Goal: Complete application form

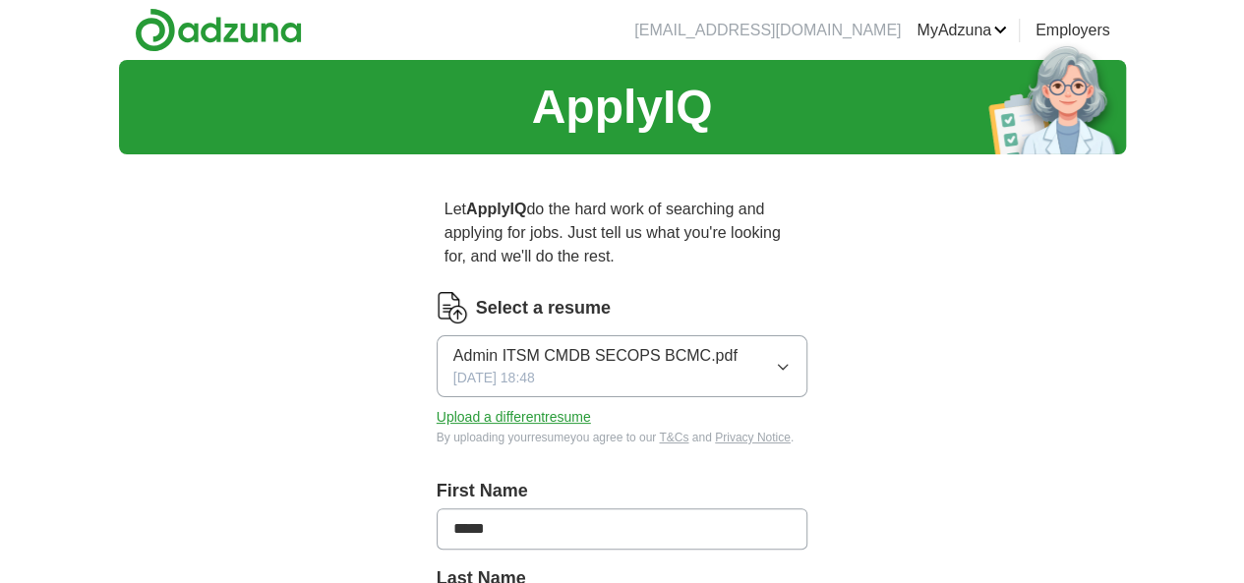
click at [773, 335] on button "Admin ITSM CMDB SECOPS BCMC.pdf [DATE] 18:48" at bounding box center [623, 366] width 372 height 62
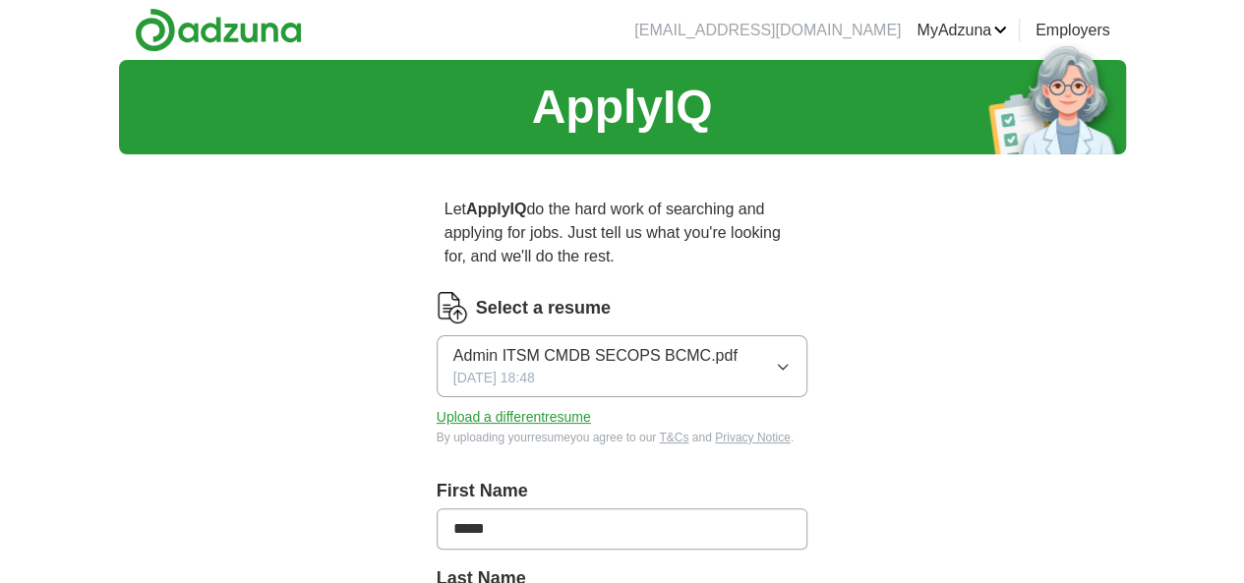
click at [490, 407] on button "Upload a different resume" at bounding box center [514, 417] width 154 height 21
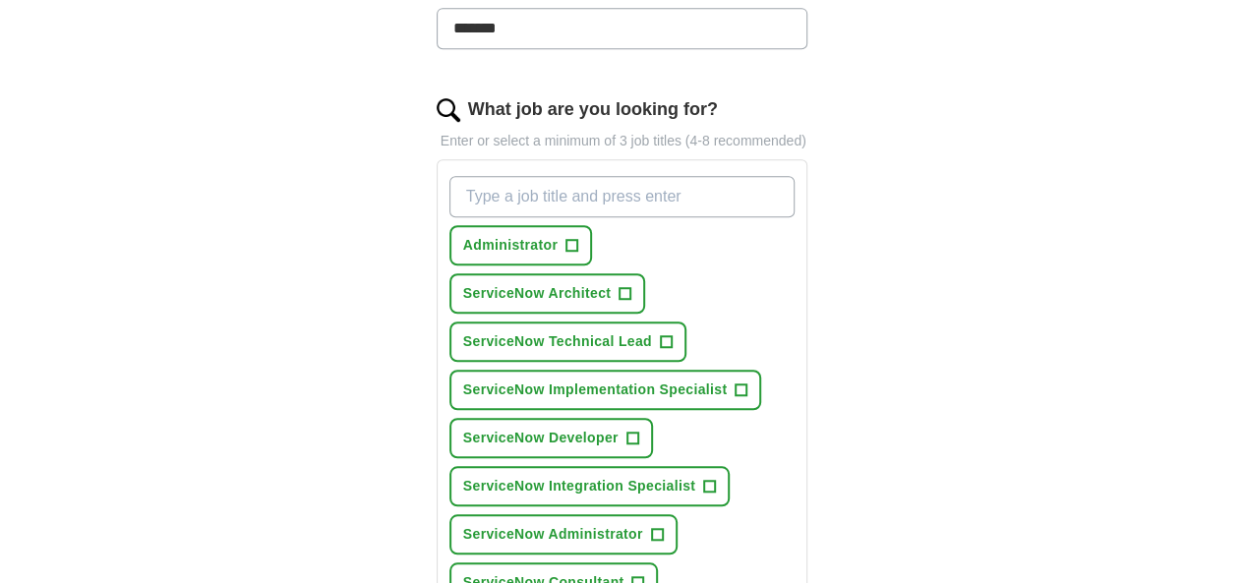
scroll to position [590, 0]
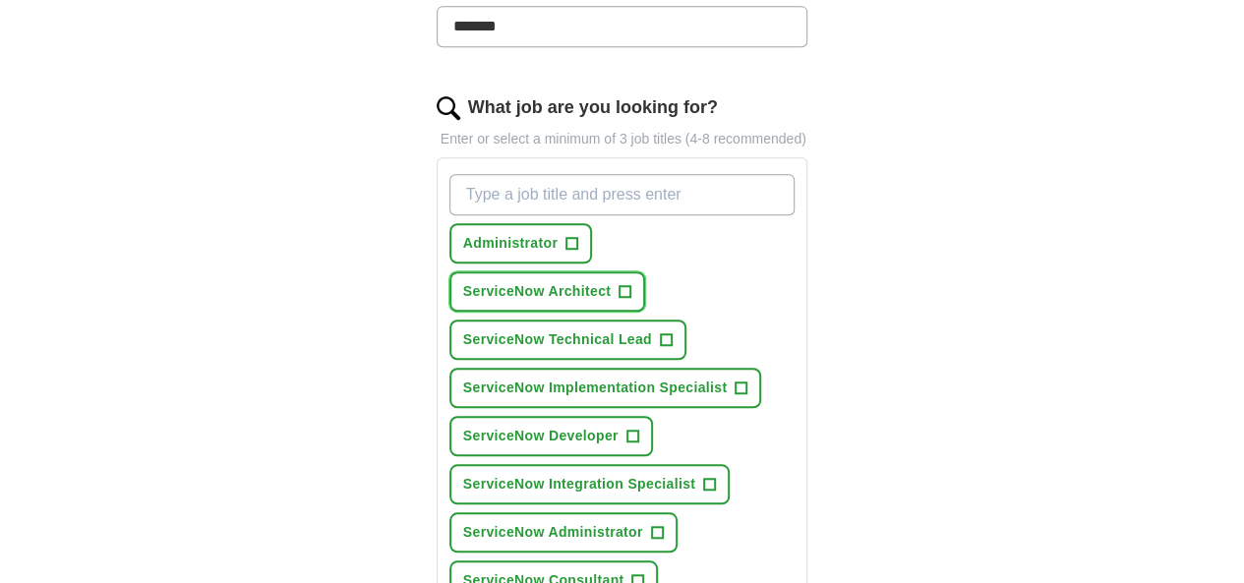
click at [611, 281] on span "ServiceNow Architect" at bounding box center [537, 291] width 148 height 21
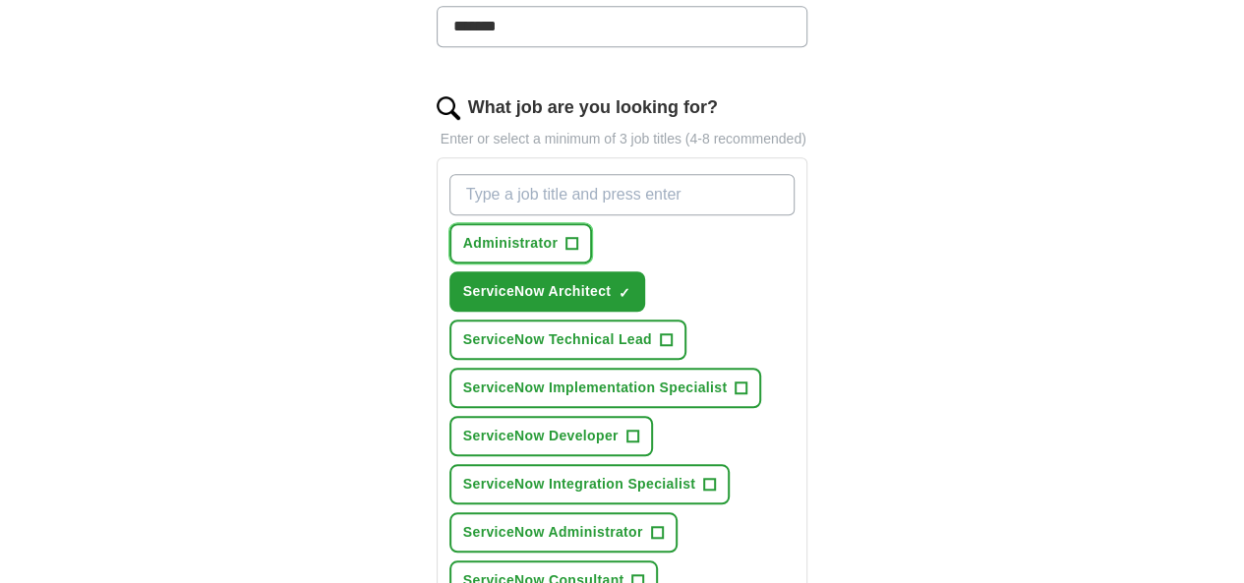
click at [500, 233] on span "Administrator" at bounding box center [510, 243] width 94 height 21
click at [0, 0] on span "×" at bounding box center [0, 0] width 0 height 0
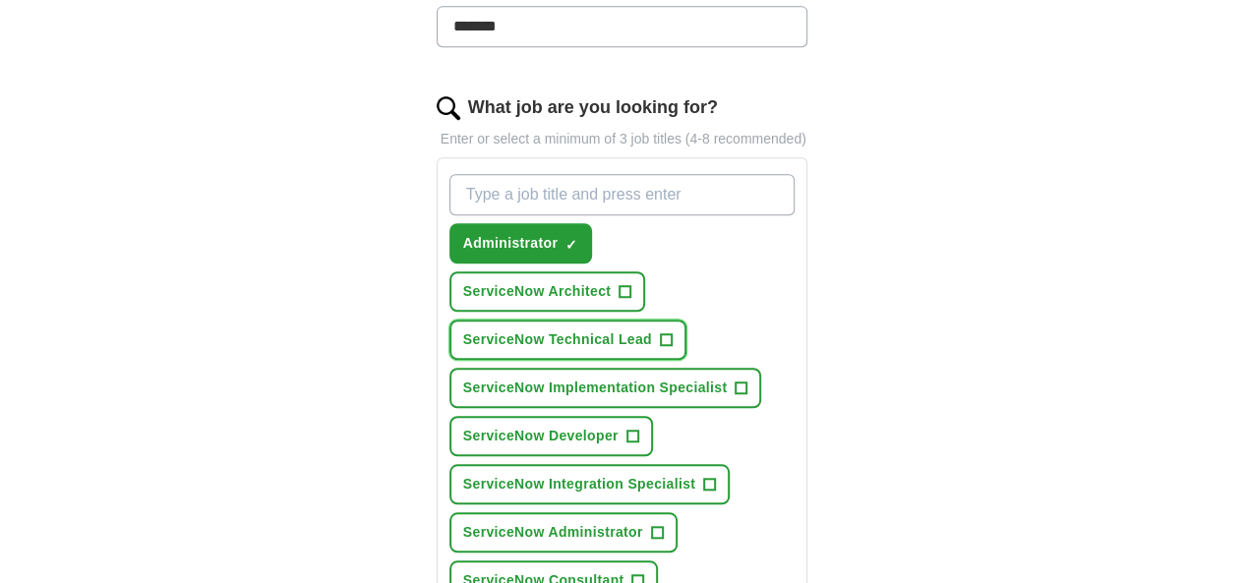
click at [569, 329] on span "ServiceNow Technical Lead" at bounding box center [557, 339] width 189 height 21
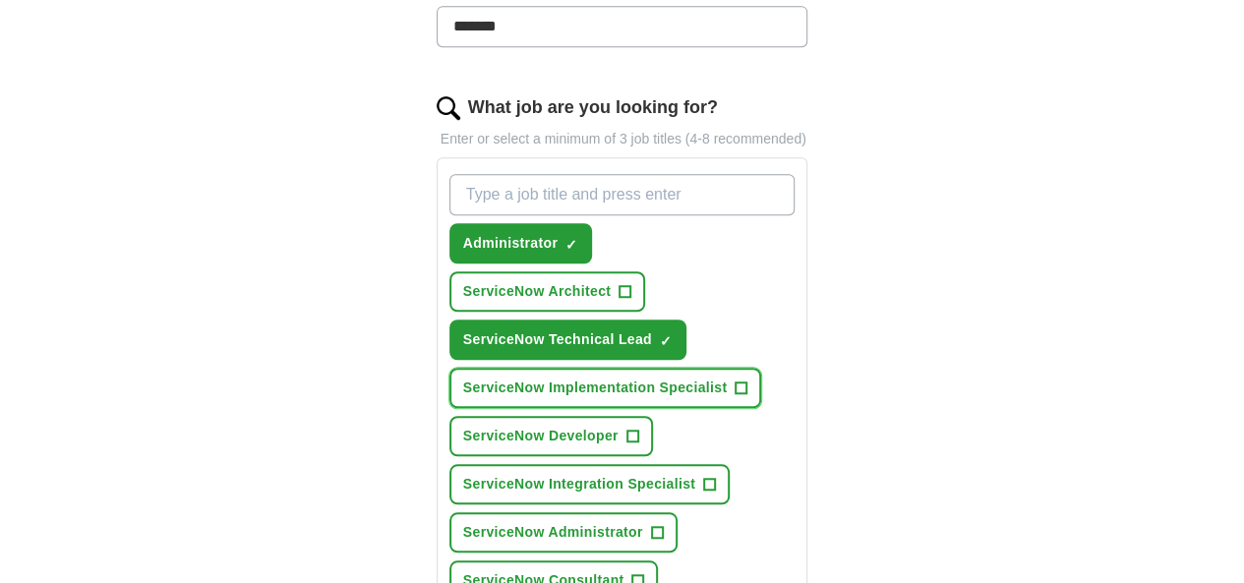
click at [572, 378] on span "ServiceNow Implementation Specialist" at bounding box center [595, 388] width 265 height 21
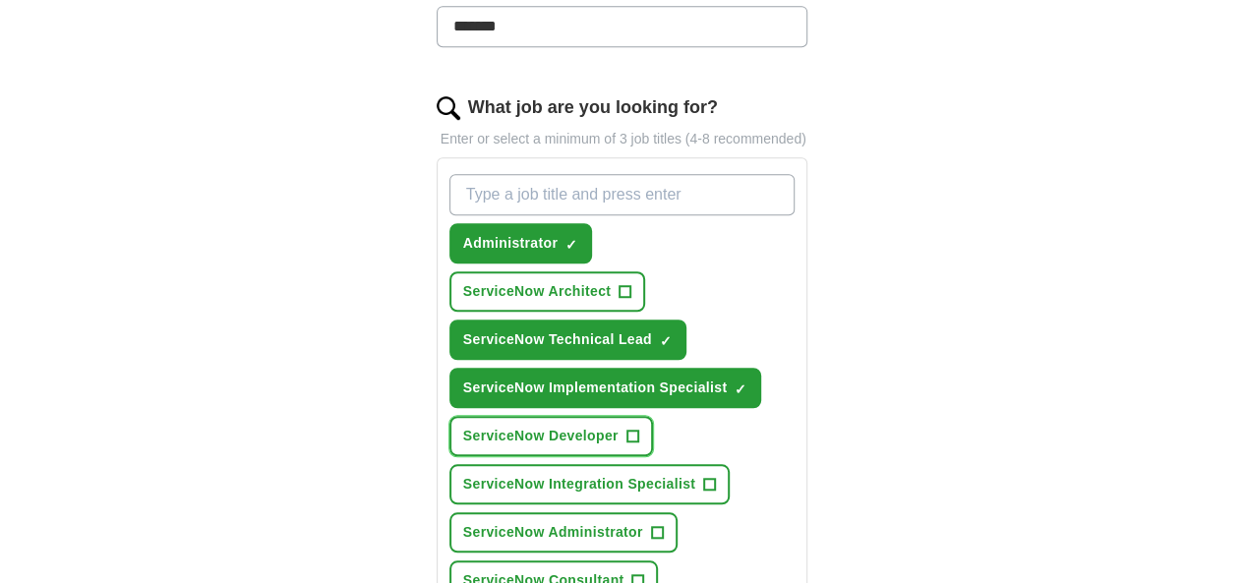
click at [539, 426] on span "ServiceNow Developer" at bounding box center [540, 436] width 155 height 21
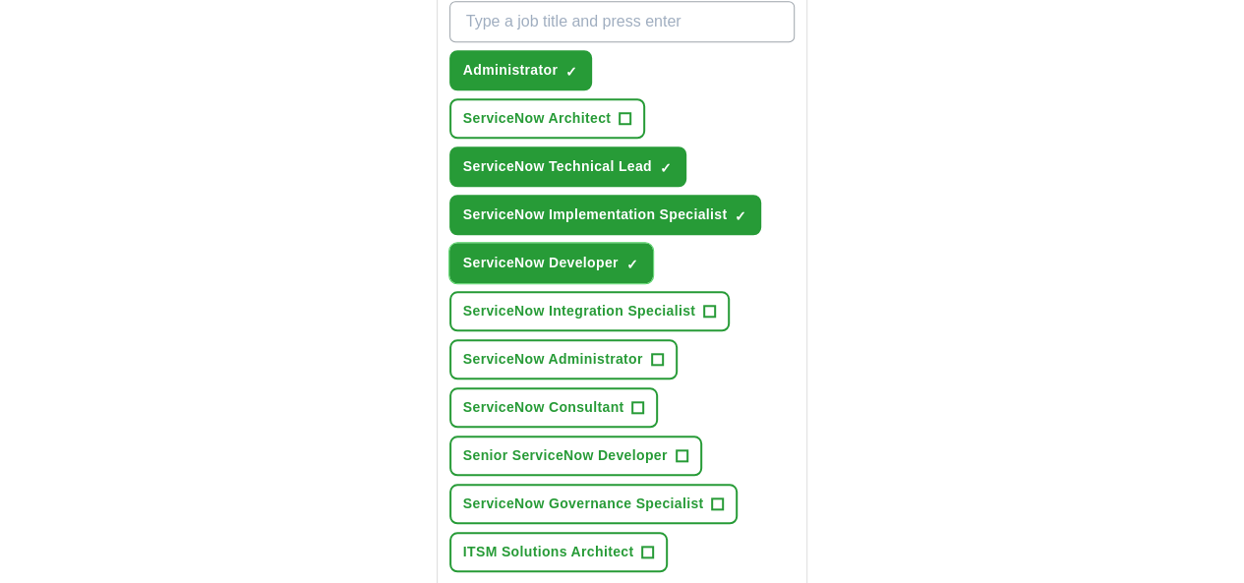
scroll to position [787, 0]
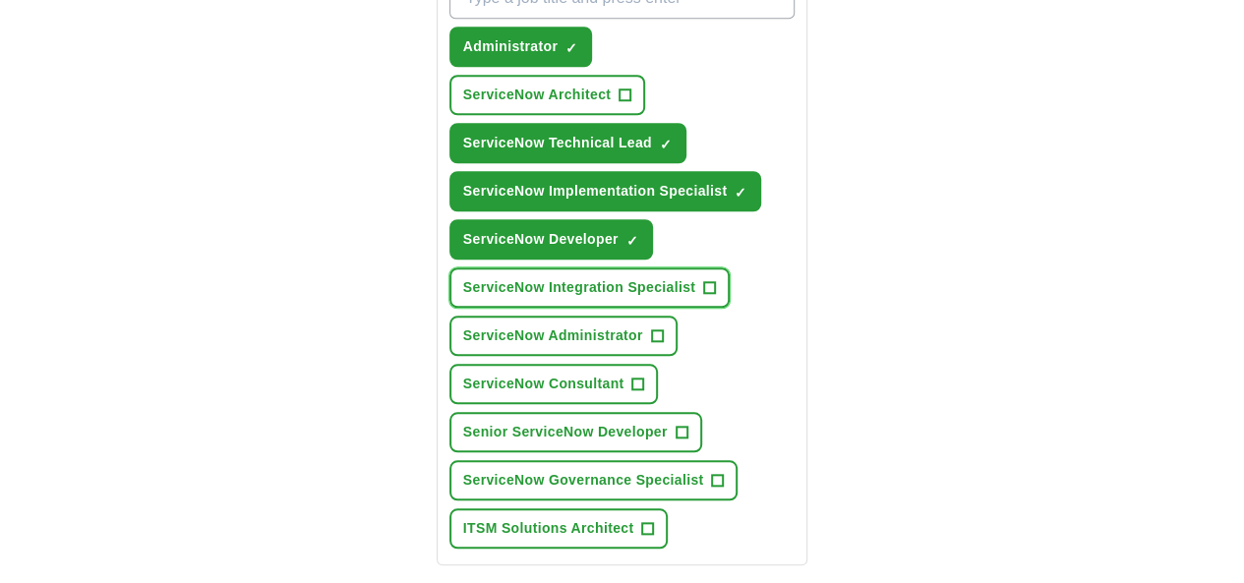
click at [596, 277] on span "ServiceNow Integration Specialist" at bounding box center [579, 287] width 232 height 21
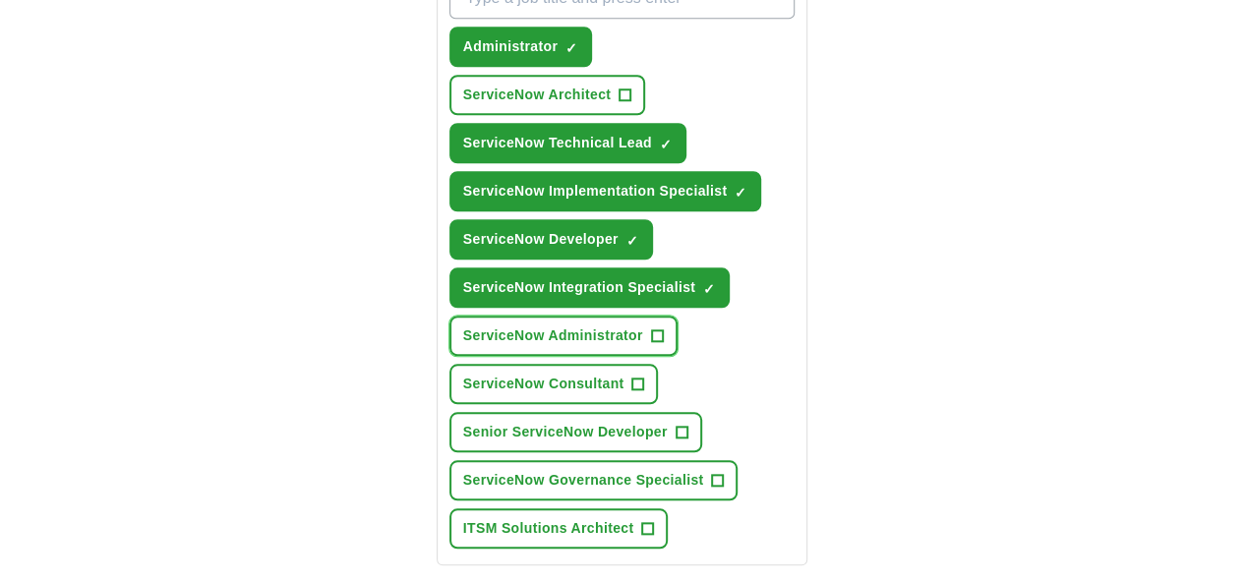
click at [537, 326] on span "ServiceNow Administrator" at bounding box center [553, 336] width 180 height 21
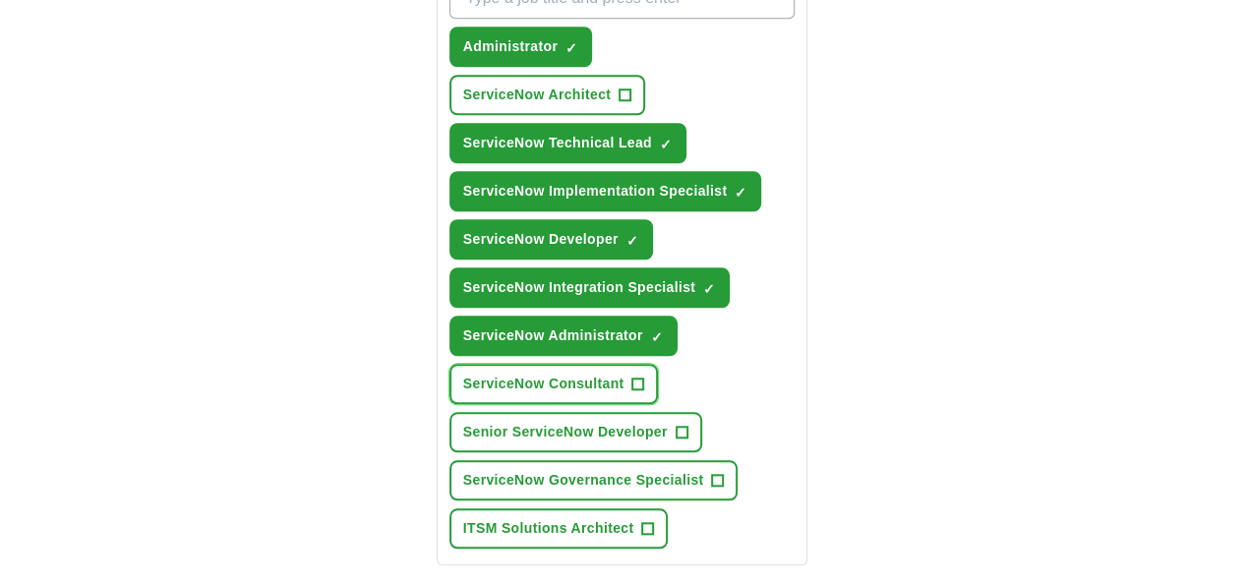
click at [526, 374] on span "ServiceNow Consultant" at bounding box center [543, 384] width 161 height 21
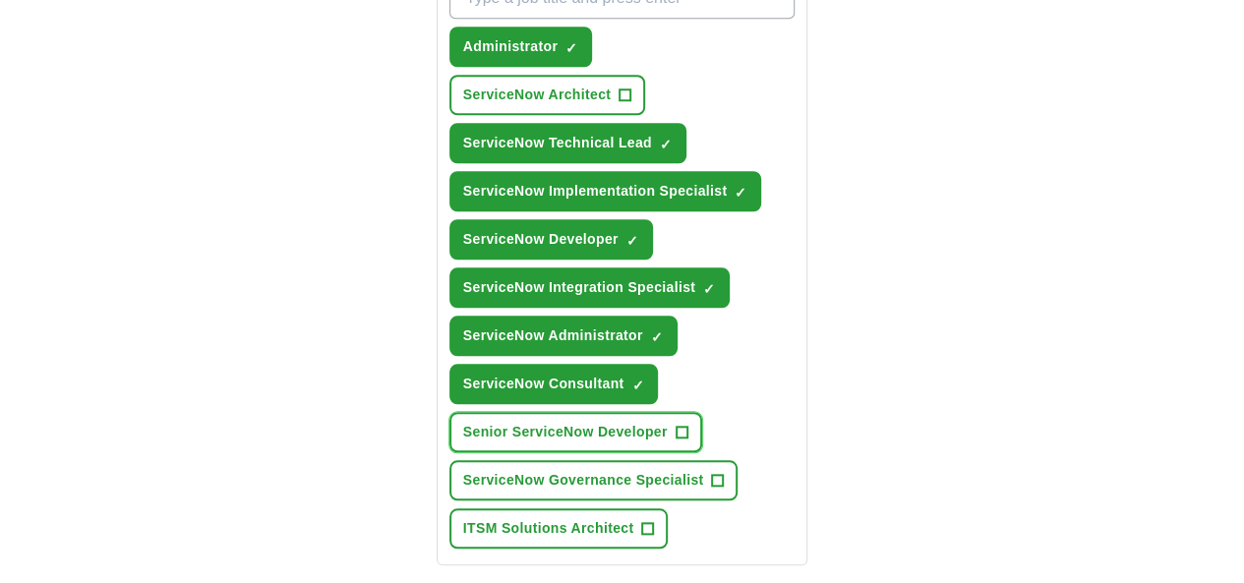
click at [531, 422] on span "Senior ServiceNow Developer" at bounding box center [565, 432] width 205 height 21
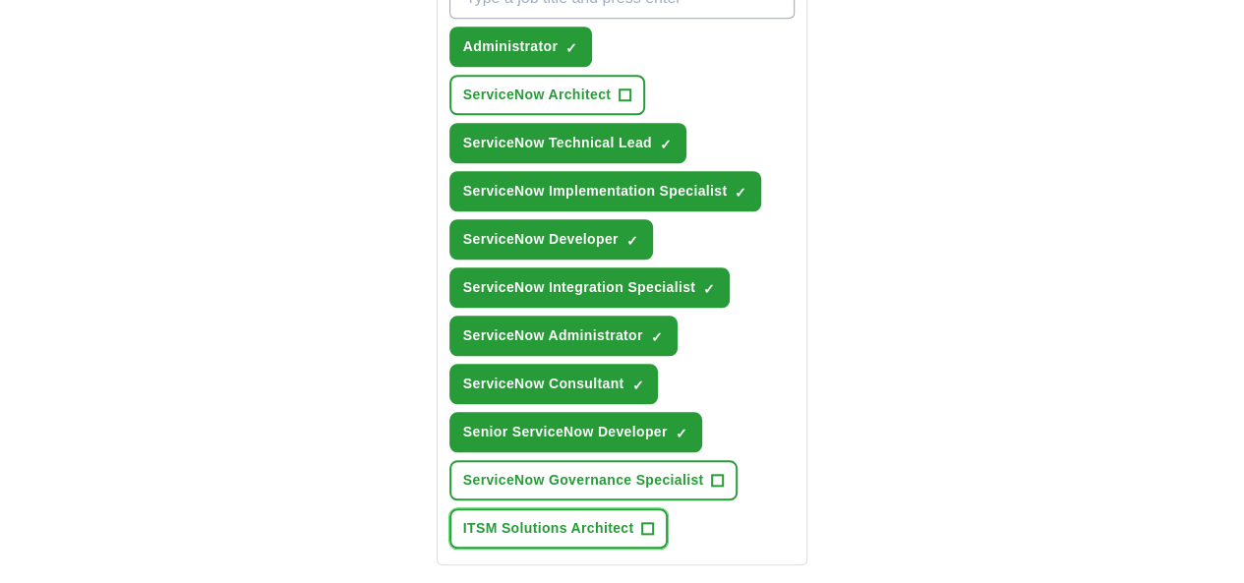
click at [532, 518] on span "ITSM Solutions Architect" at bounding box center [548, 528] width 171 height 21
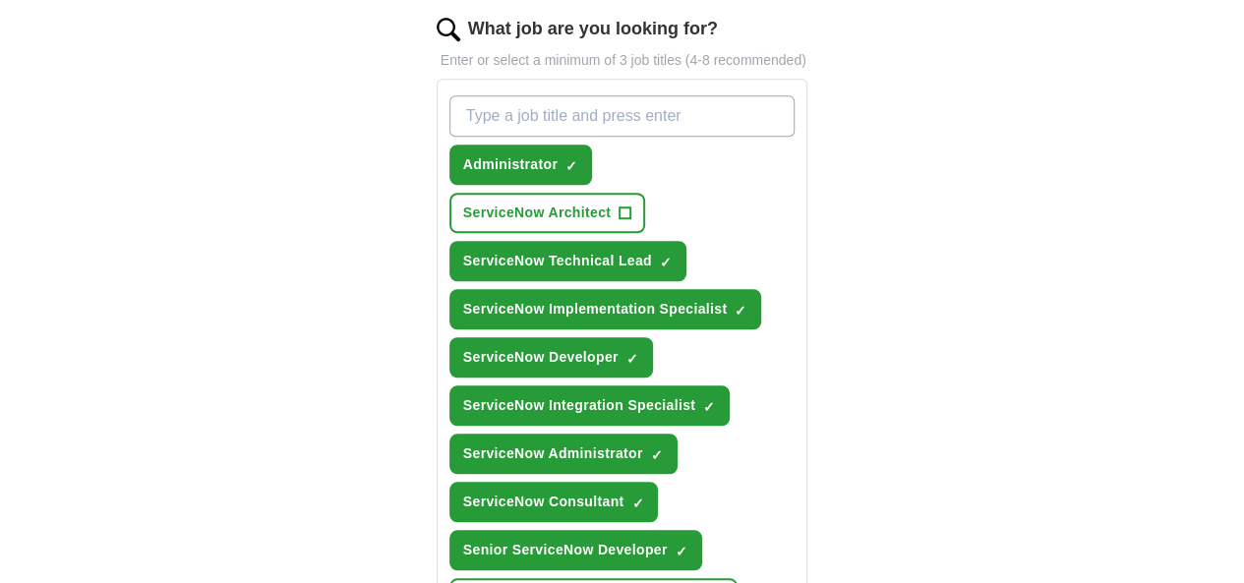
scroll to position [590, 0]
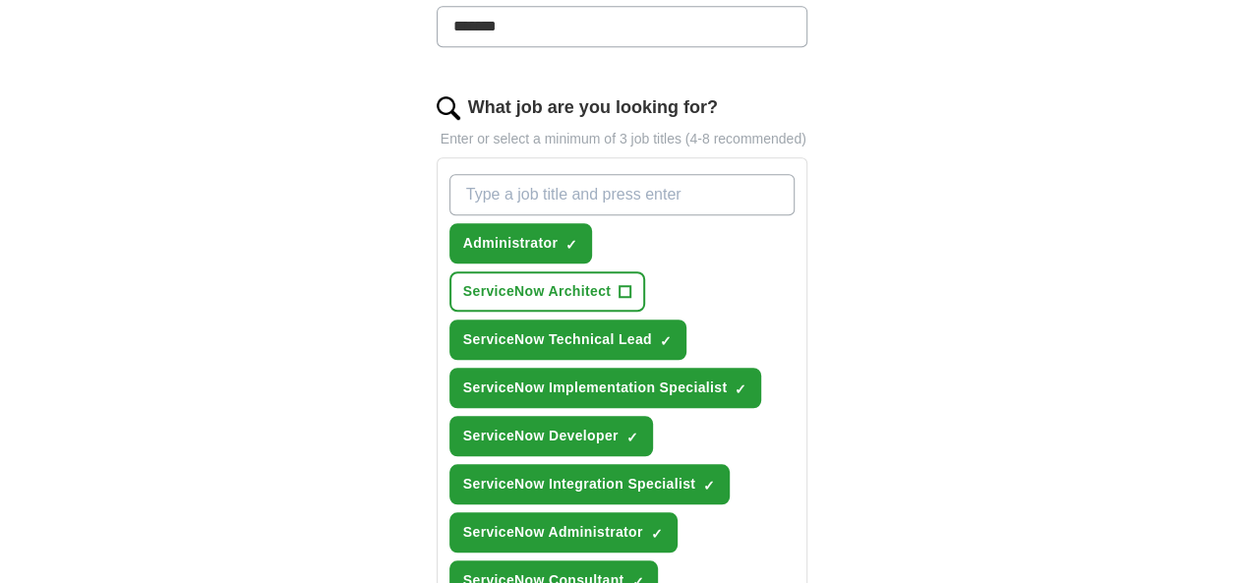
click at [651, 174] on input "What job are you looking for?" at bounding box center [622, 194] width 346 height 41
type input "cmdb"
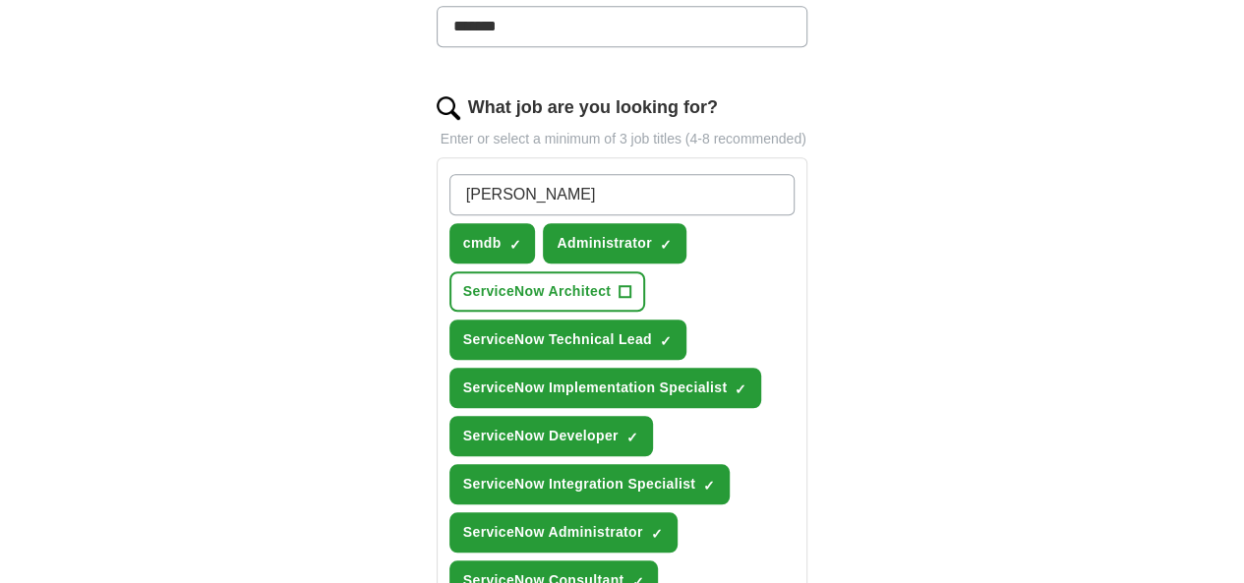
type input "Itom"
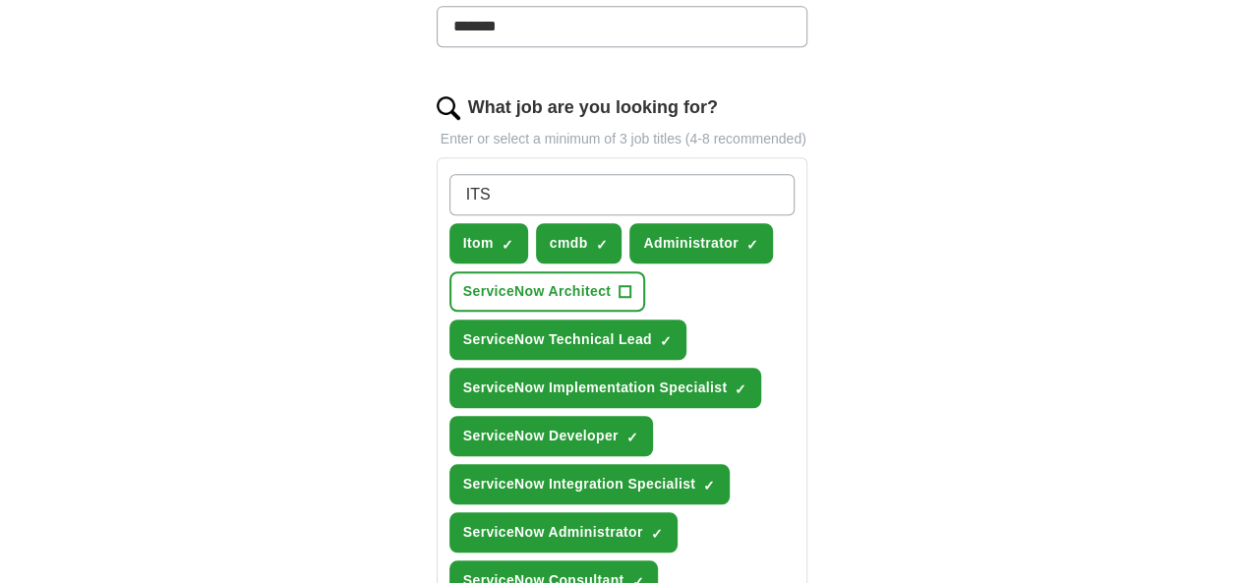
type input "ITSM"
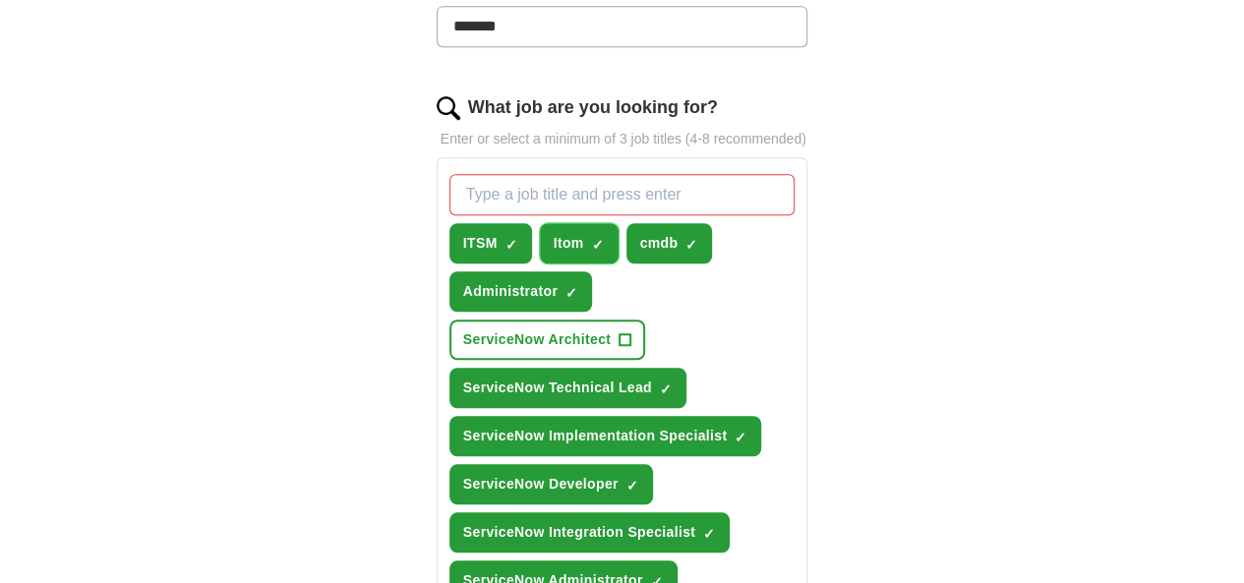
click at [557, 223] on button "Itom ✓ ×" at bounding box center [579, 243] width 79 height 40
click at [0, 0] on span "×" at bounding box center [0, 0] width 0 height 0
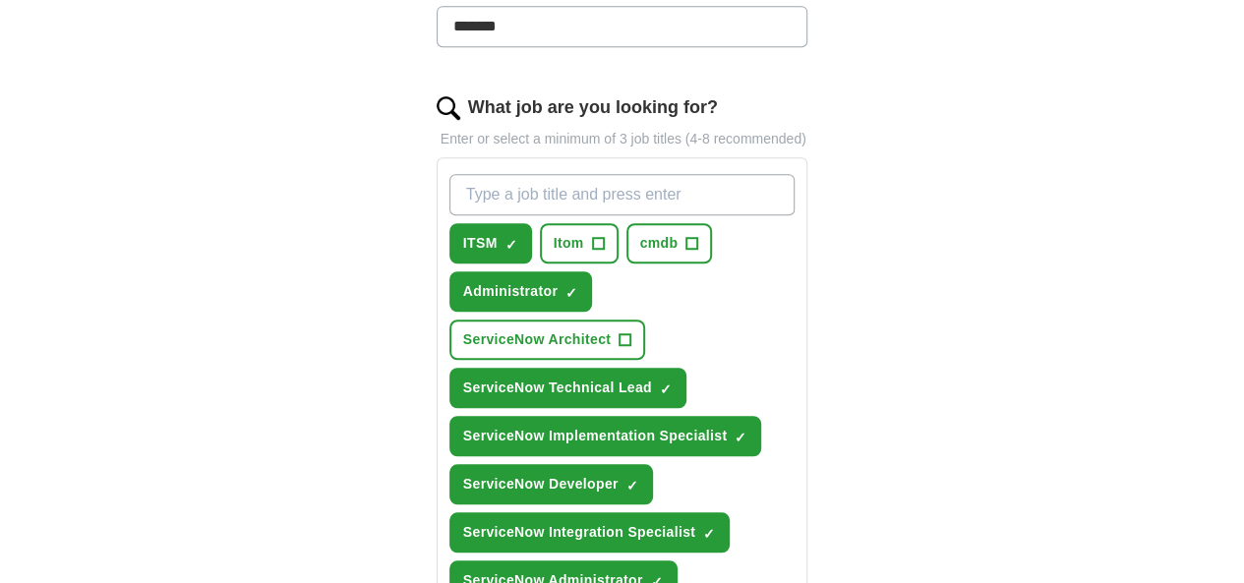
click at [644, 174] on input "What job are you looking for?" at bounding box center [622, 194] width 346 height 41
type input "CMDB"
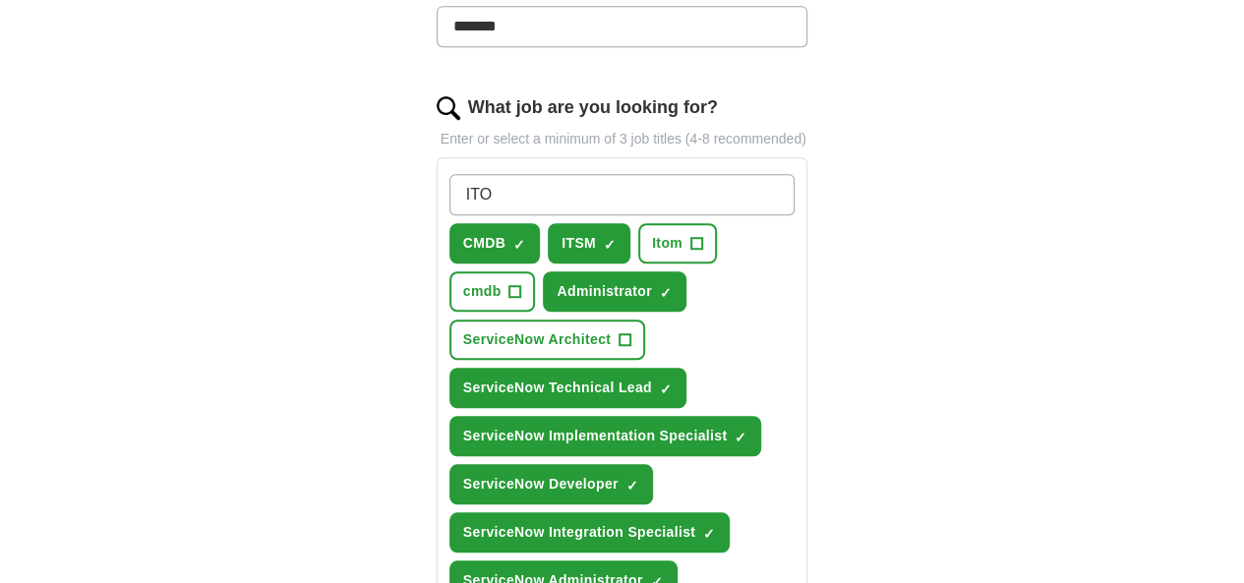
type input "ITOM"
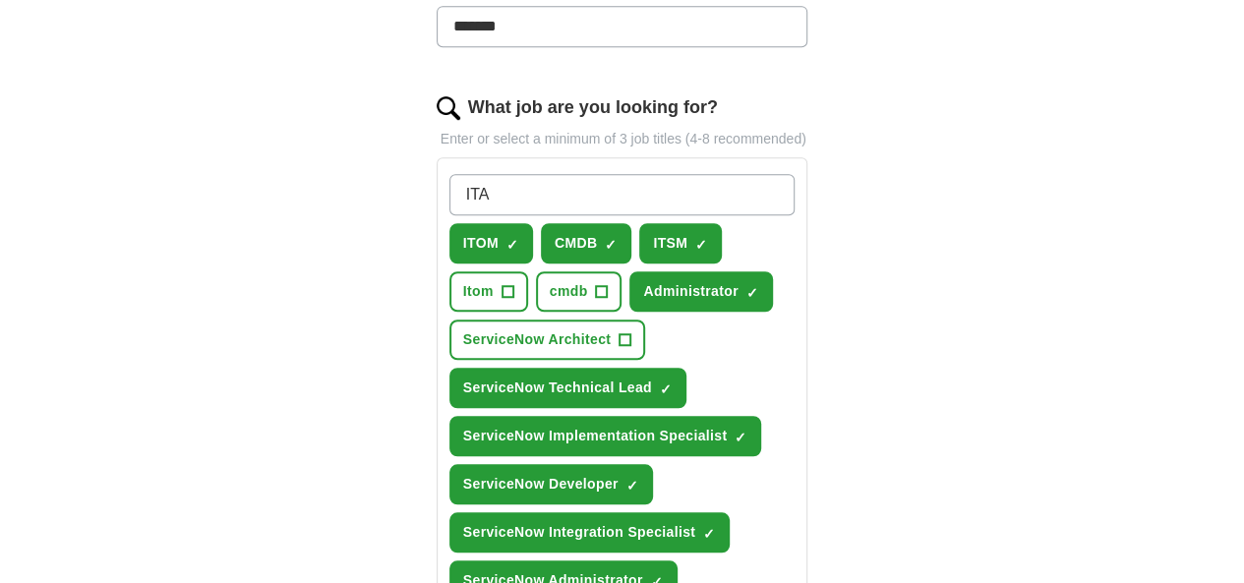
type input "ITAM"
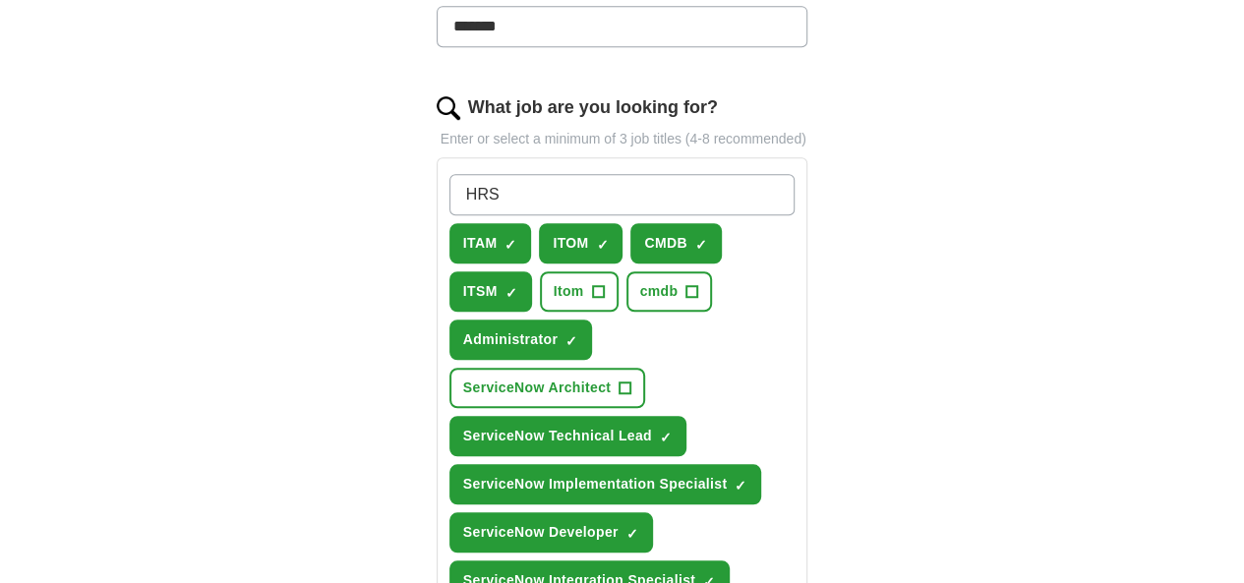
type input "HRSD"
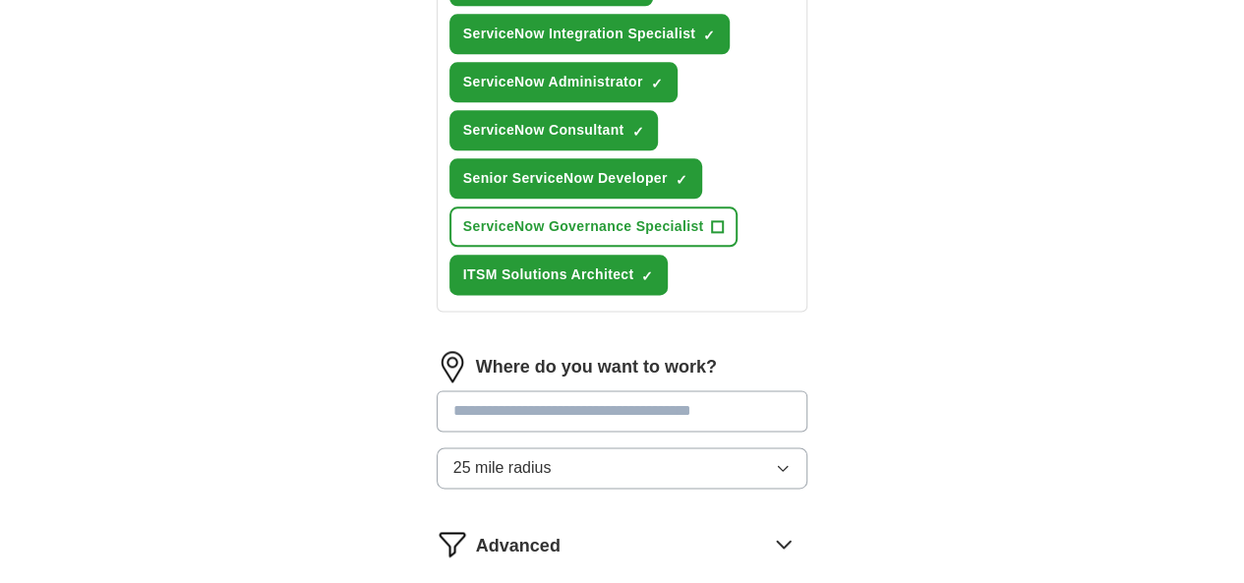
scroll to position [1180, 0]
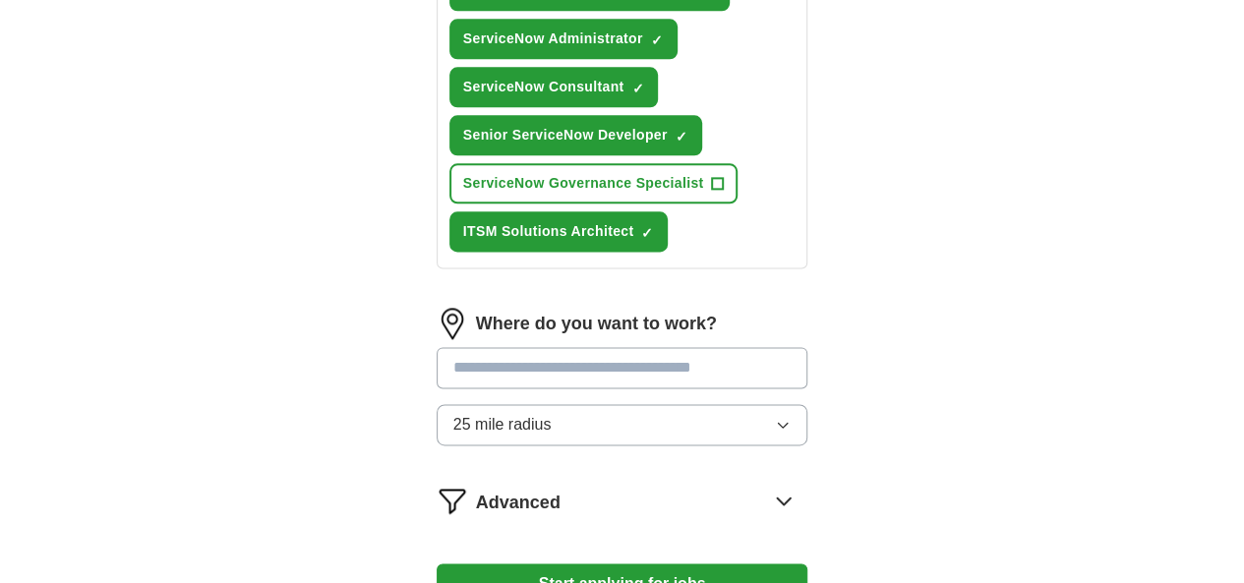
click at [533, 308] on div "Where do you want to work? 25 mile radius" at bounding box center [623, 384] width 372 height 153
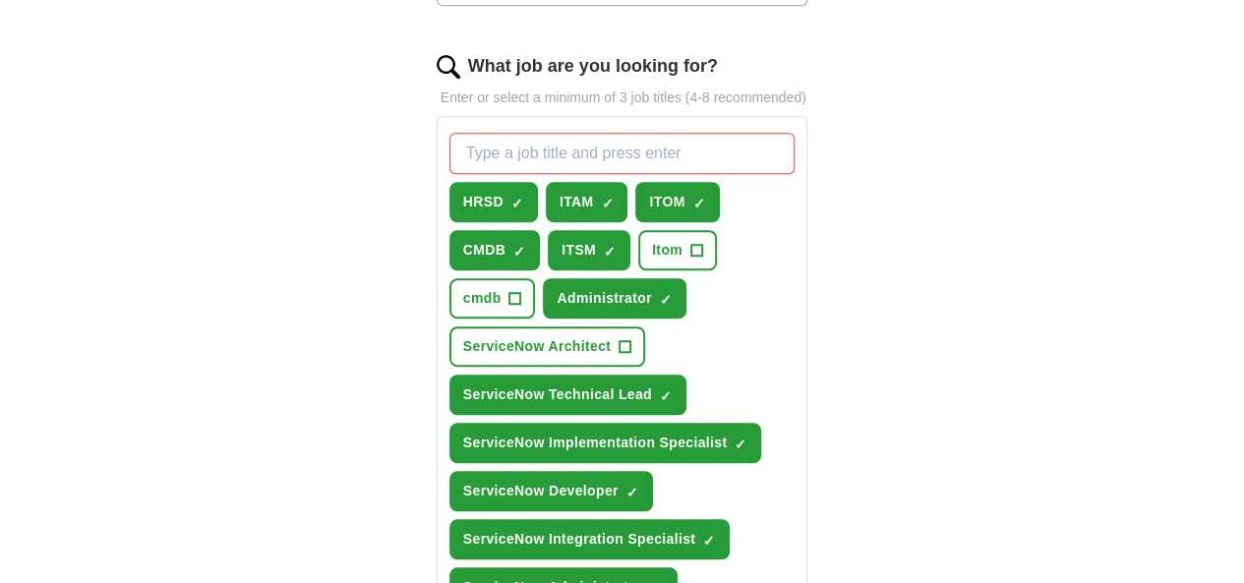
scroll to position [590, 0]
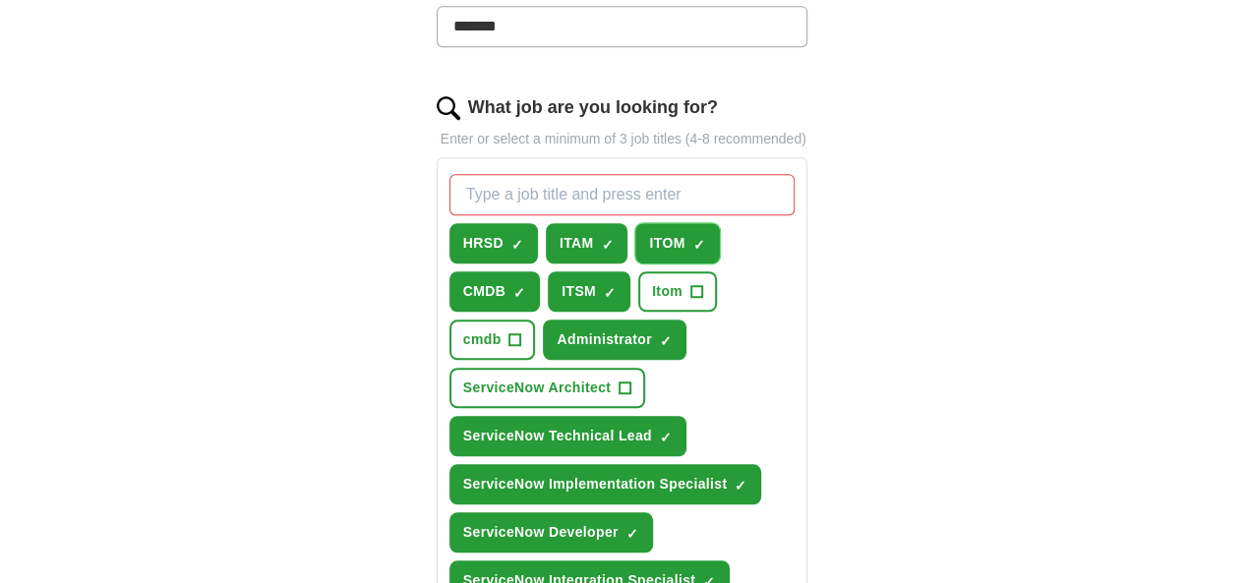
click at [0, 0] on span "×" at bounding box center [0, 0] width 0 height 0
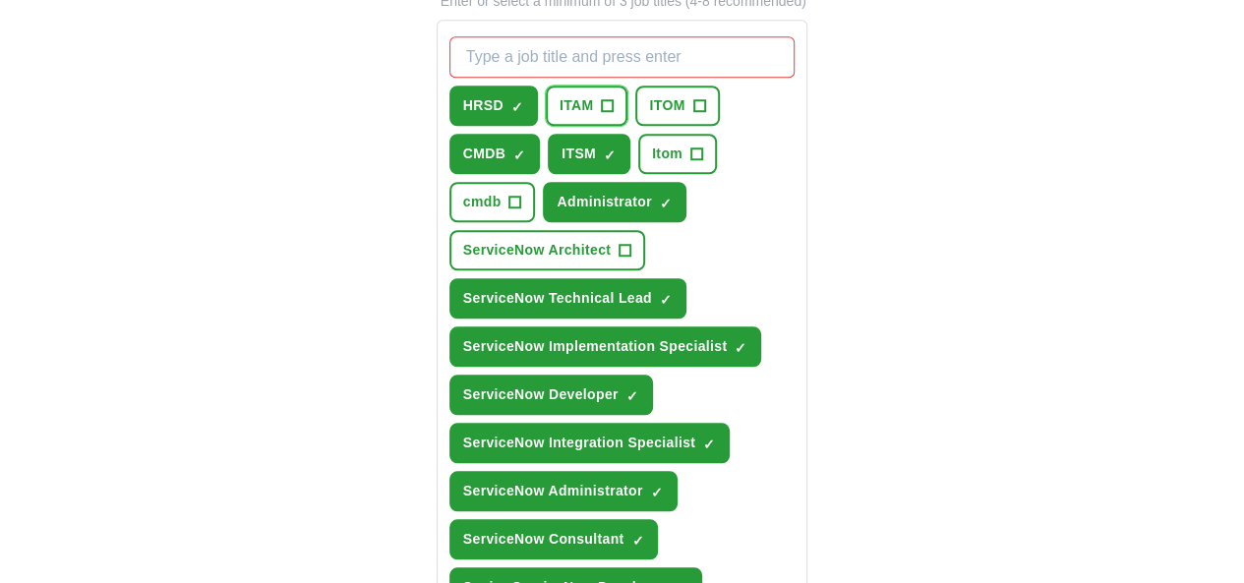
scroll to position [787, 0]
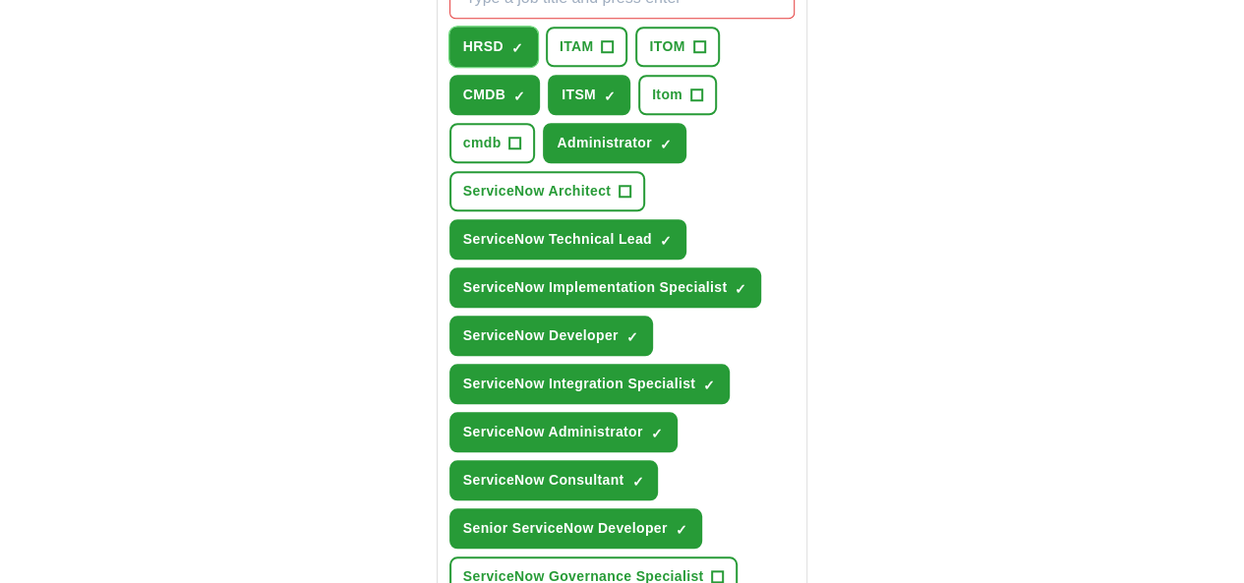
click at [511, 41] on span "✓ ×" at bounding box center [517, 47] width 12 height 12
click at [649, 36] on span "ITOM" at bounding box center [666, 46] width 35 height 21
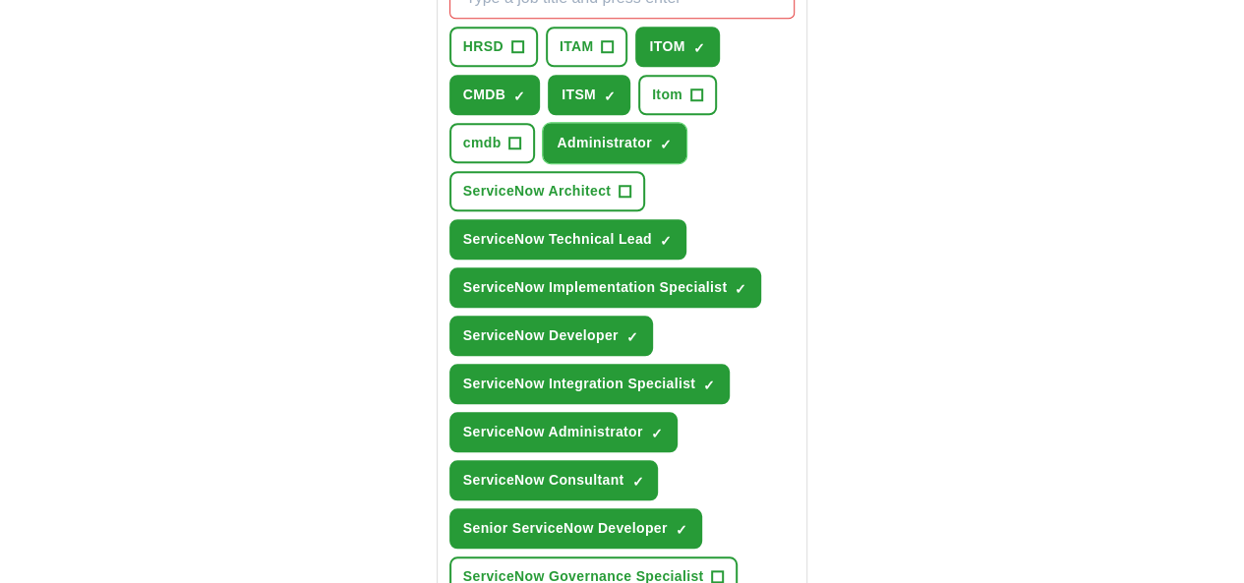
click at [685, 123] on button "Administrator ✓ ×" at bounding box center [614, 143] width 143 height 40
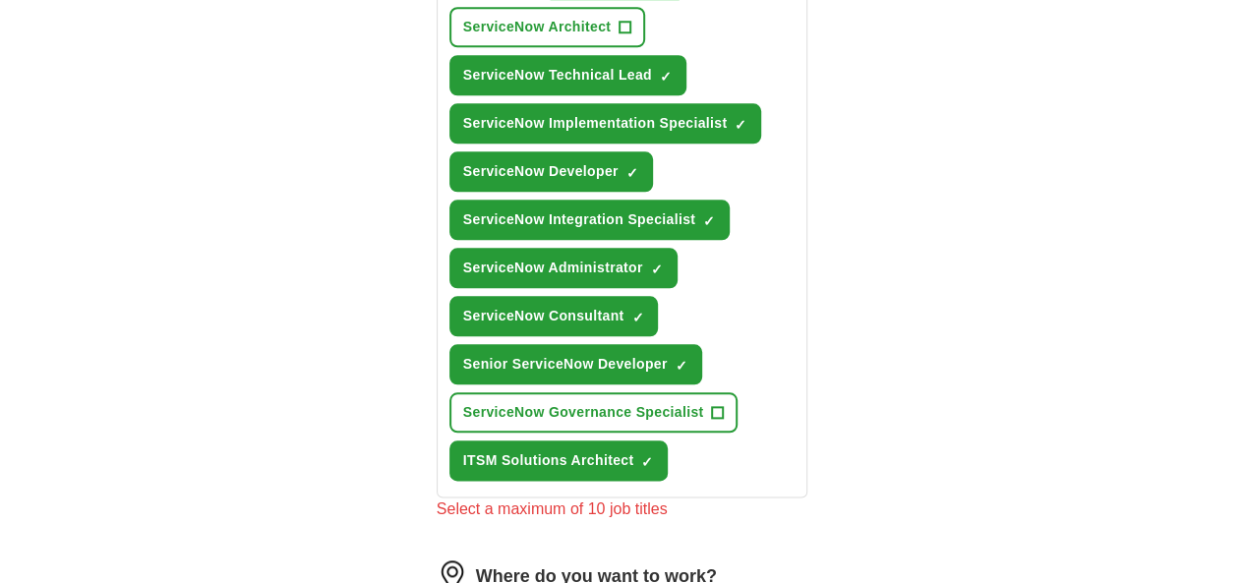
scroll to position [1180, 0]
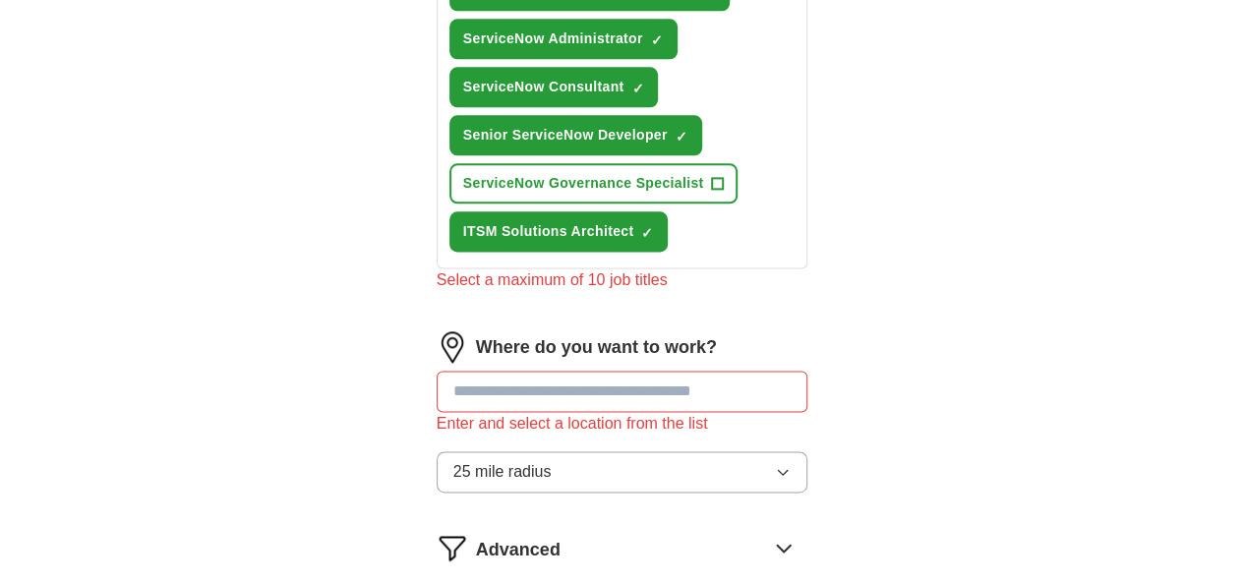
click at [642, 371] on input "text" at bounding box center [623, 391] width 372 height 41
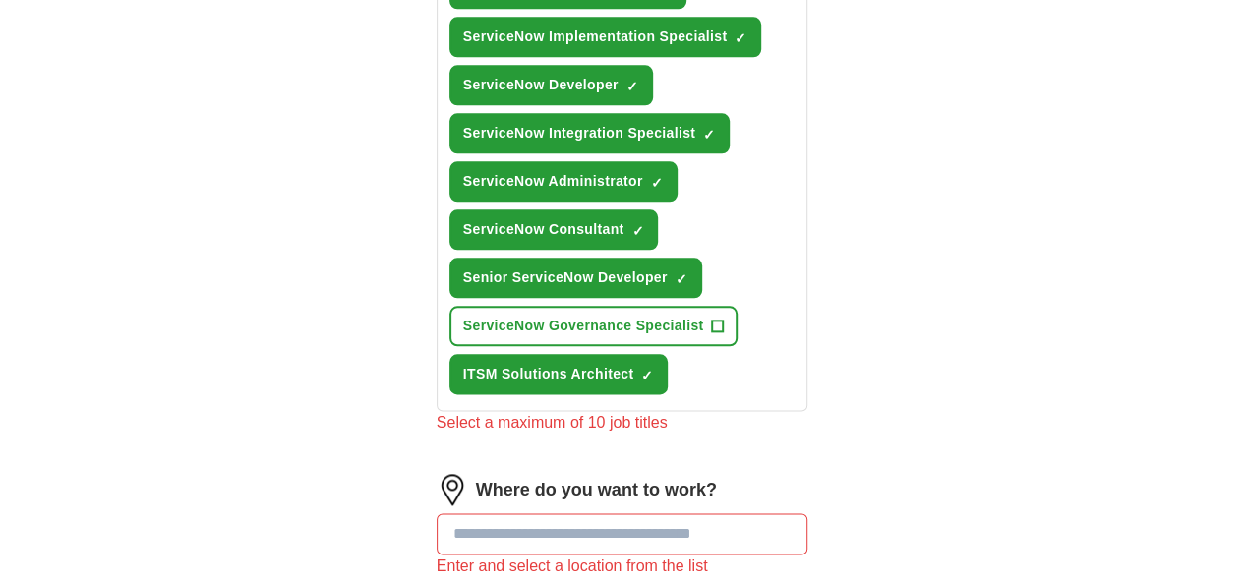
scroll to position [885, 0]
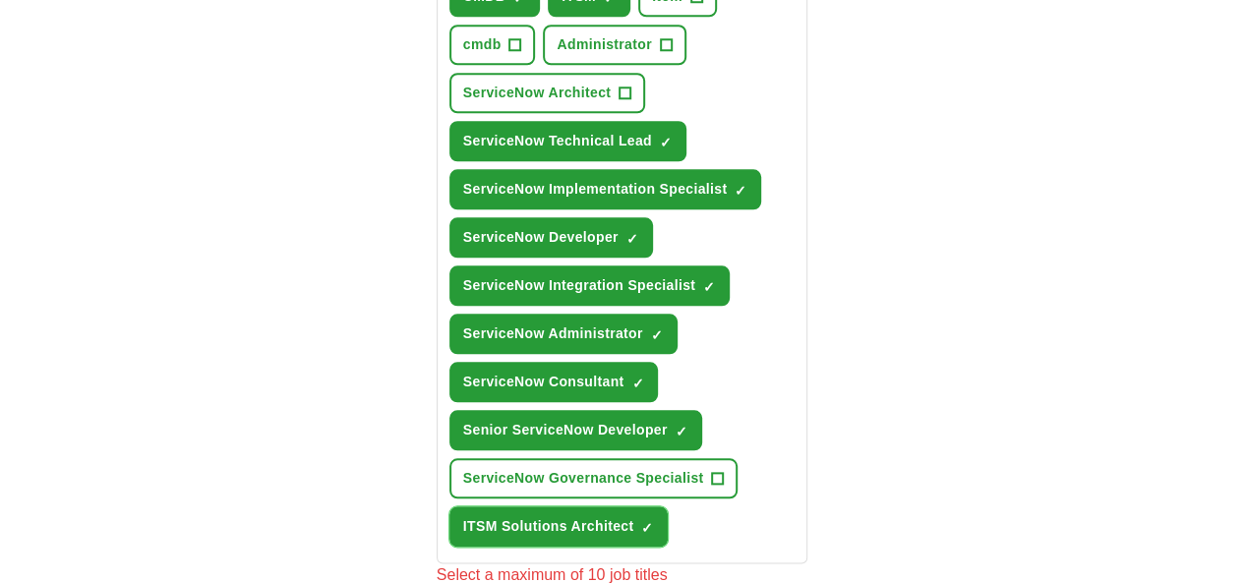
click at [584, 516] on span "ITSM Solutions Architect" at bounding box center [548, 526] width 171 height 21
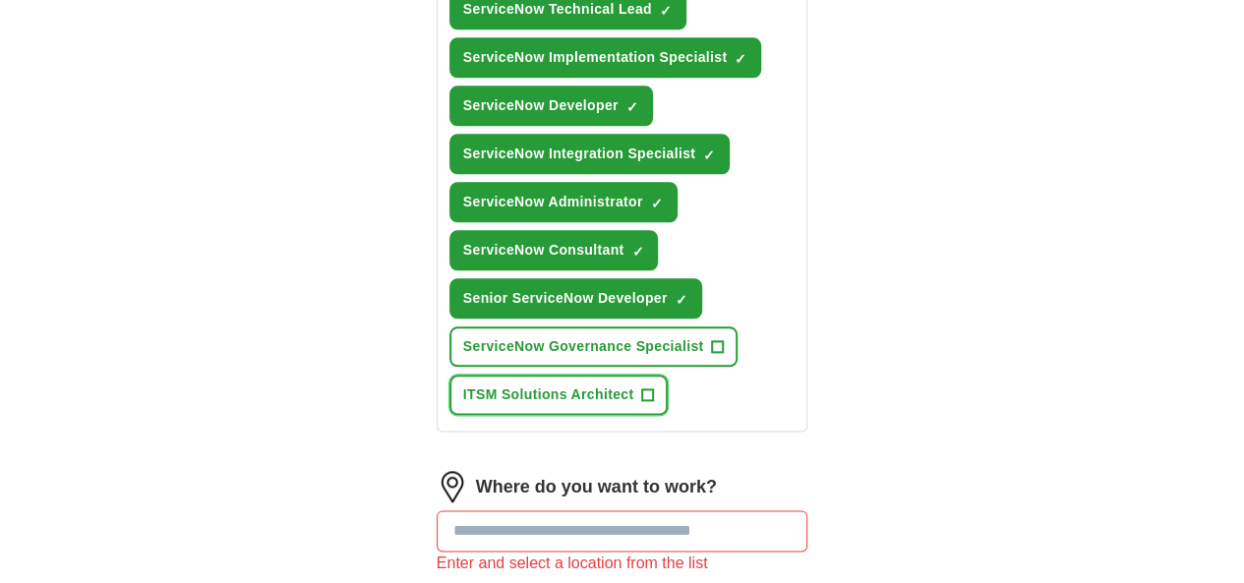
scroll to position [1082, 0]
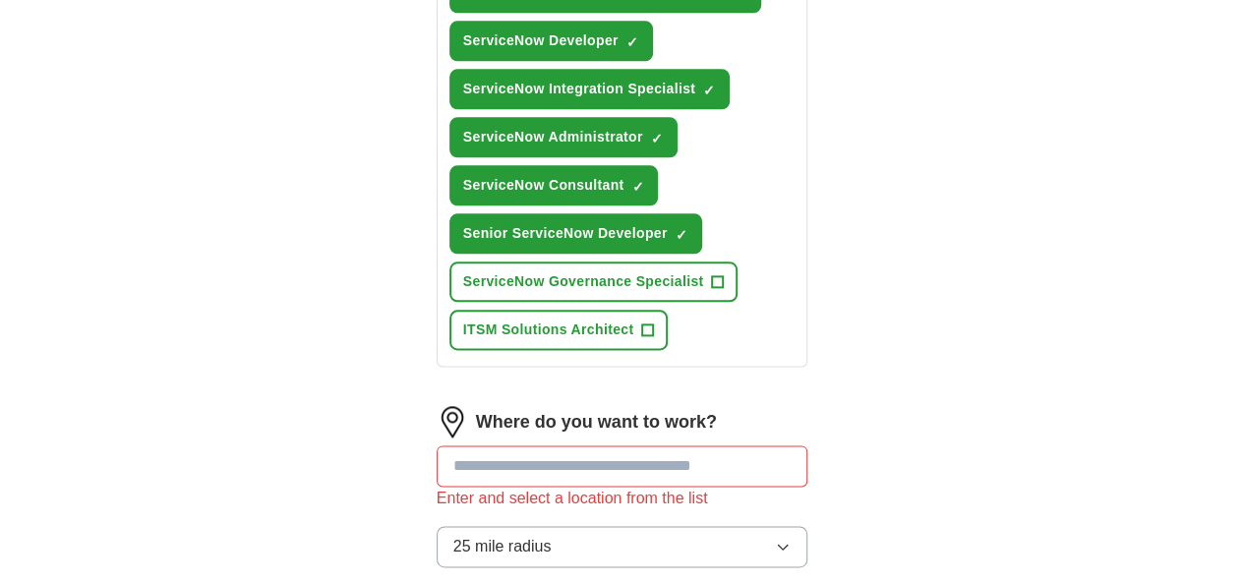
click at [573, 445] on input "text" at bounding box center [623, 465] width 372 height 41
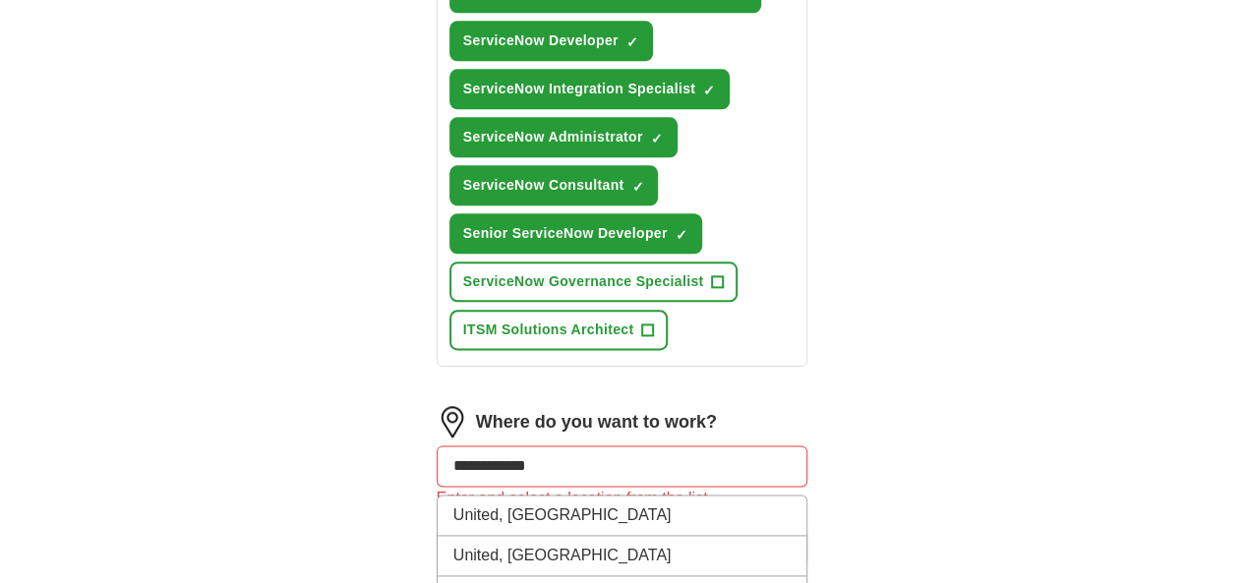
type input "**********"
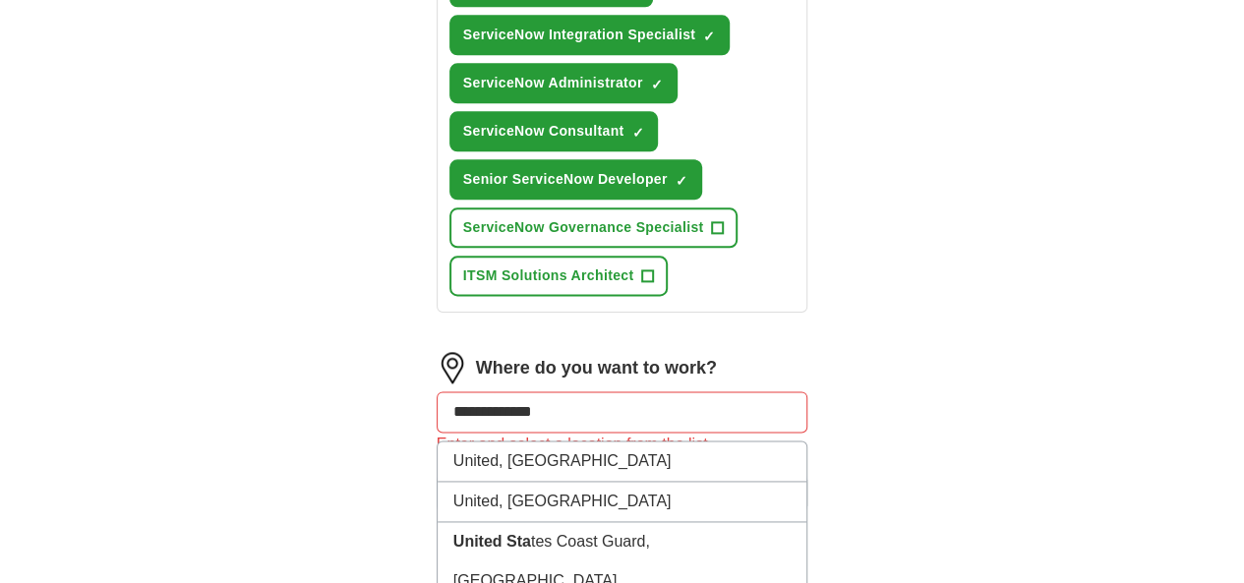
scroll to position [1180, 0]
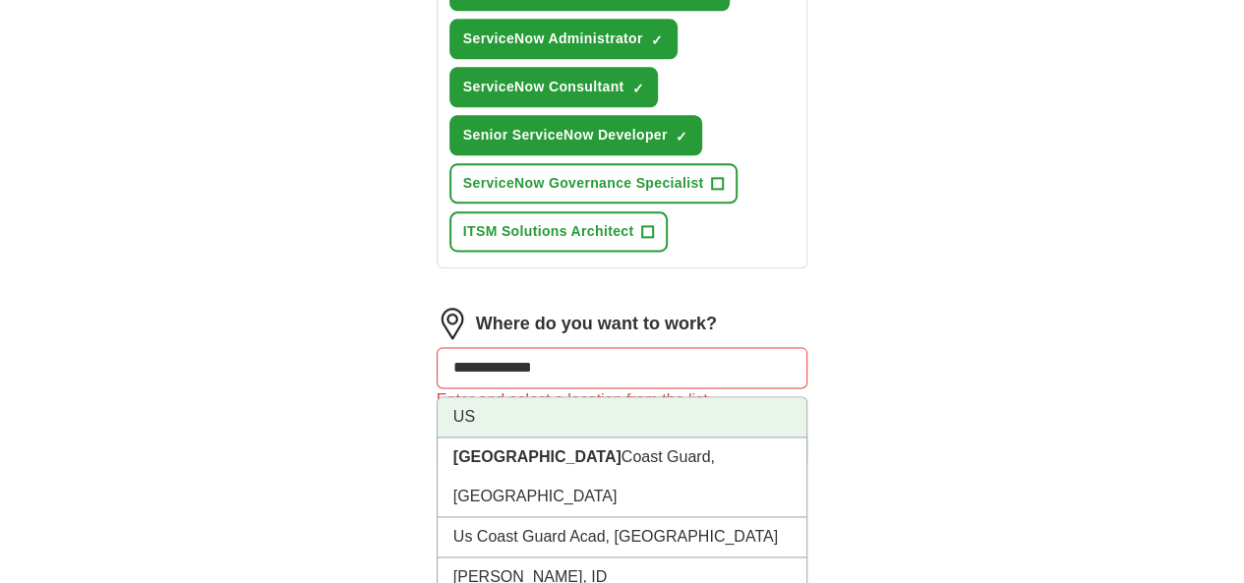
click at [476, 397] on li "US" at bounding box center [623, 417] width 370 height 40
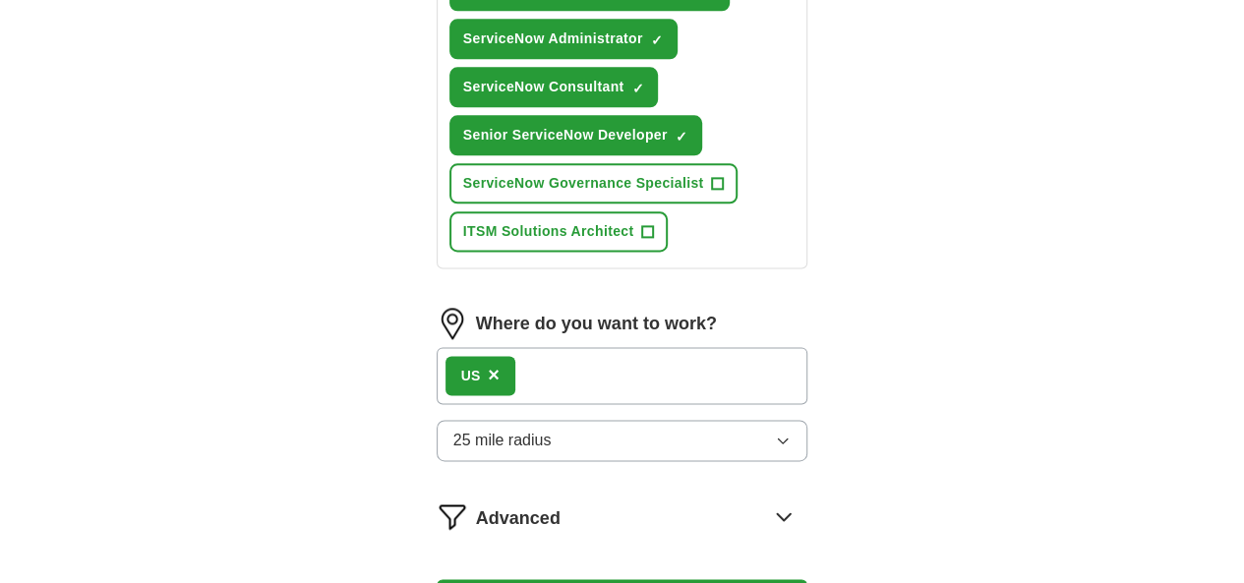
click at [533, 420] on button "25 mile radius" at bounding box center [623, 440] width 372 height 41
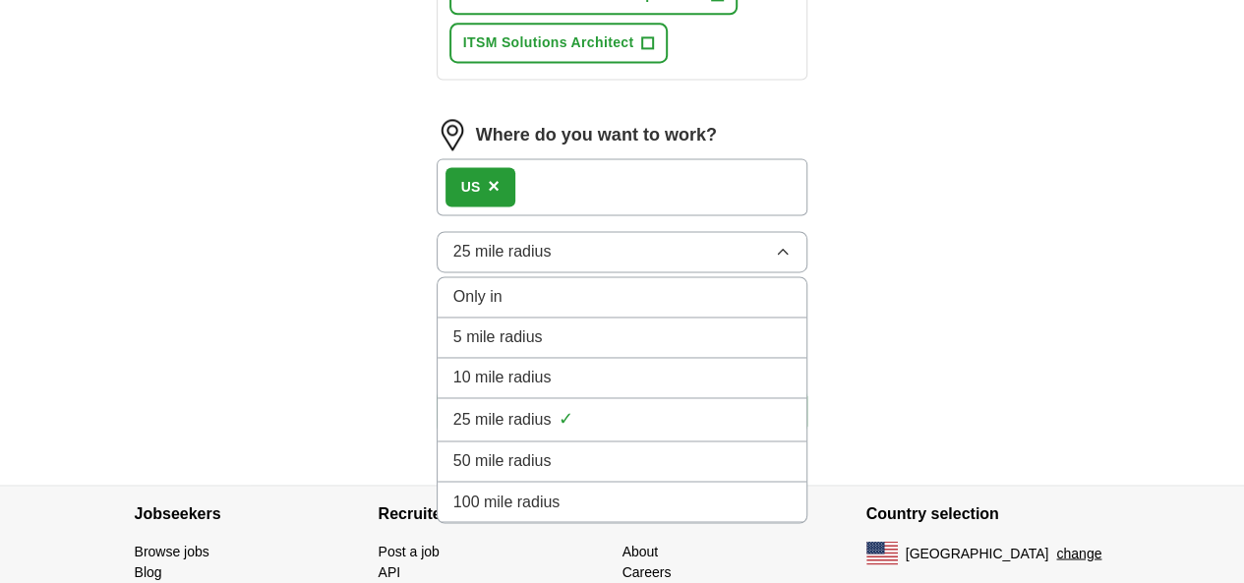
scroll to position [1377, 0]
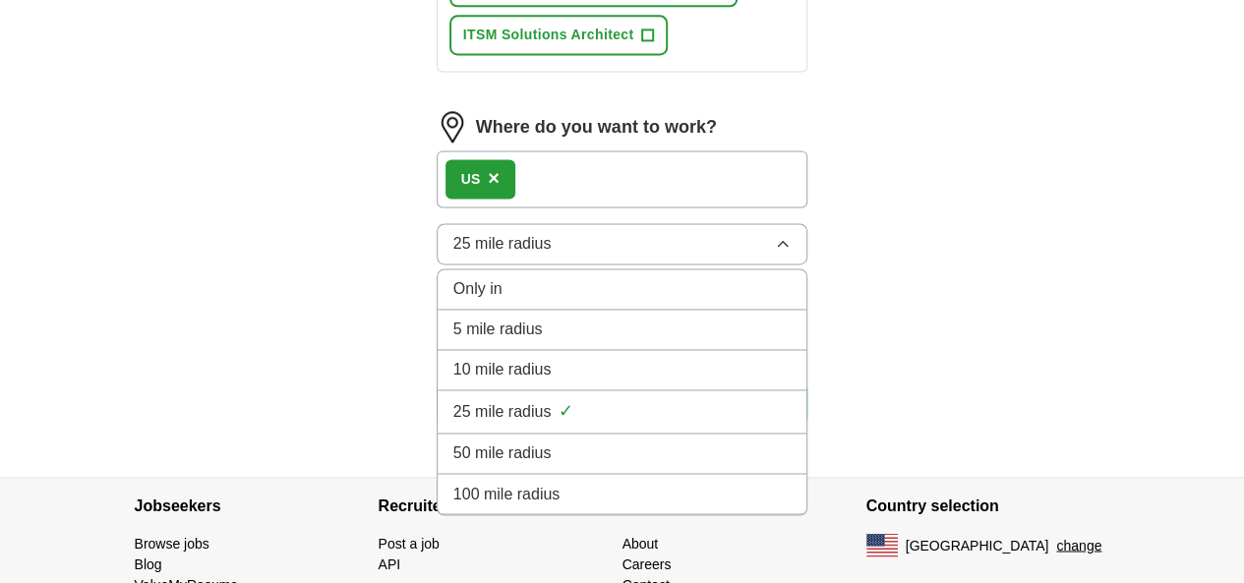
click at [563, 482] on div "100 mile radius" at bounding box center [622, 494] width 338 height 24
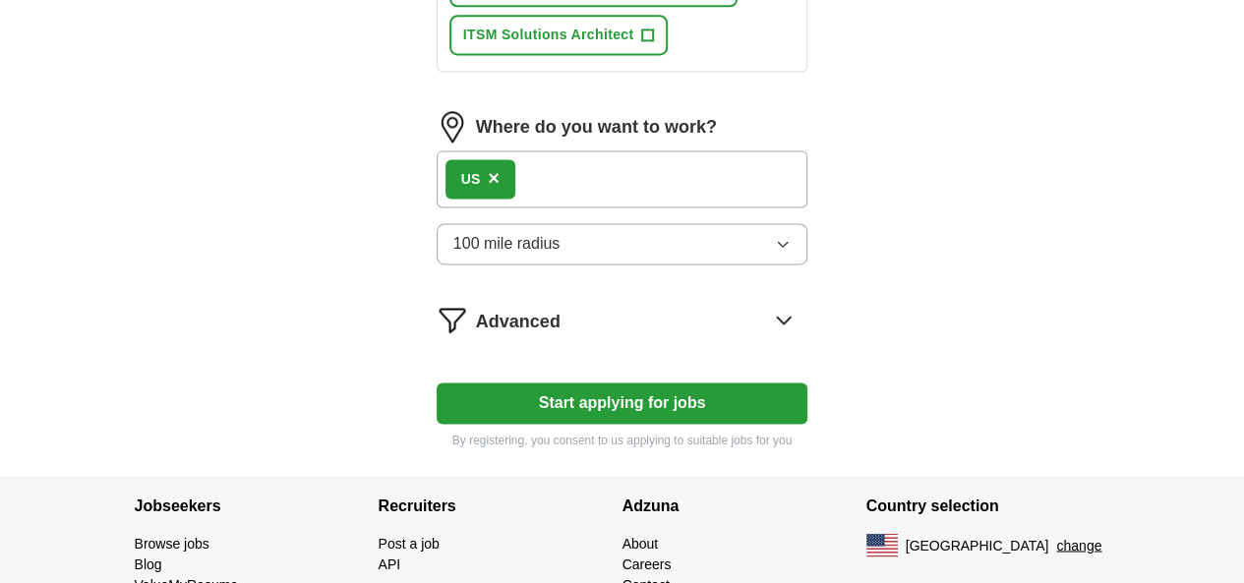
click at [791, 317] on icon at bounding box center [784, 320] width 13 height 7
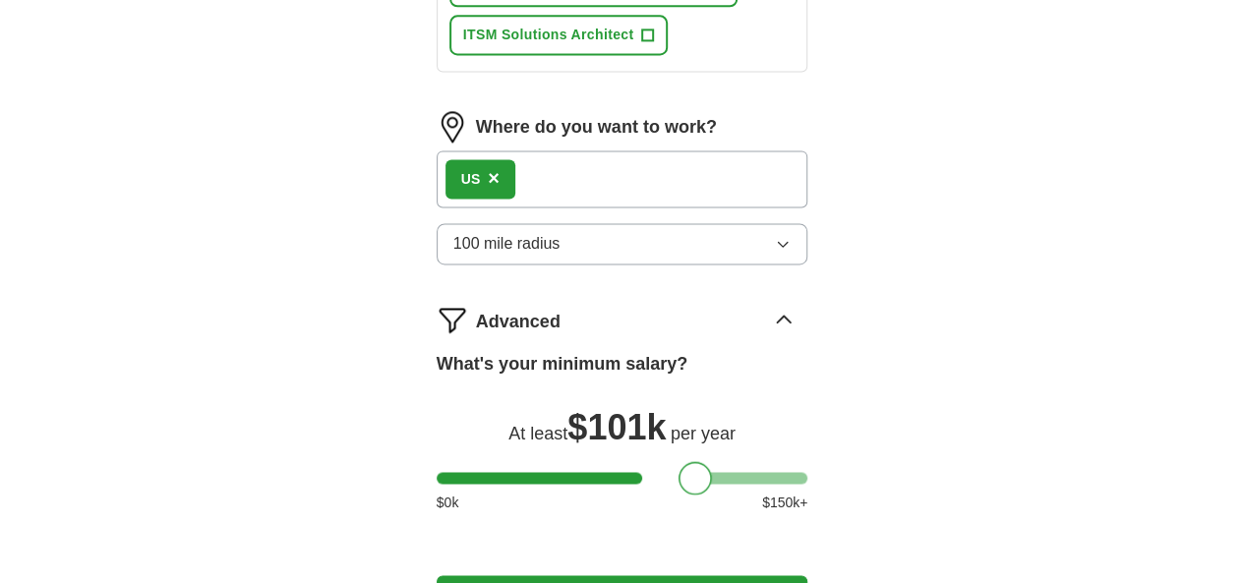
drag, startPoint x: 458, startPoint y: 406, endPoint x: 661, endPoint y: 406, distance: 202.6
click at [679, 461] on div at bounding box center [695, 477] width 33 height 33
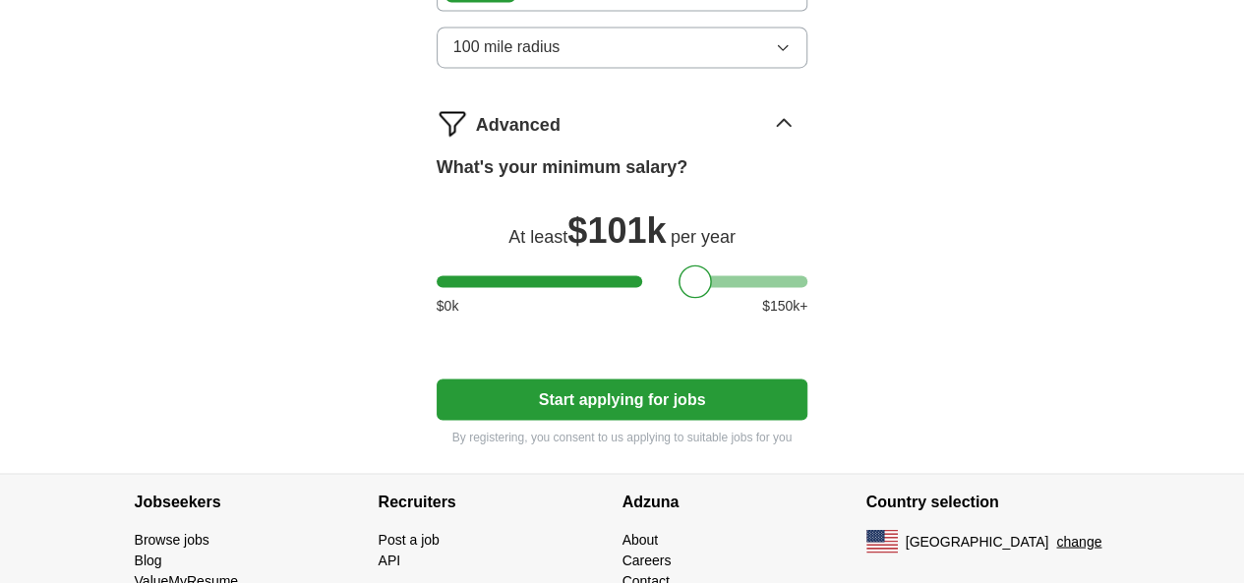
click at [651, 379] on button "Start applying for jobs" at bounding box center [623, 399] width 372 height 41
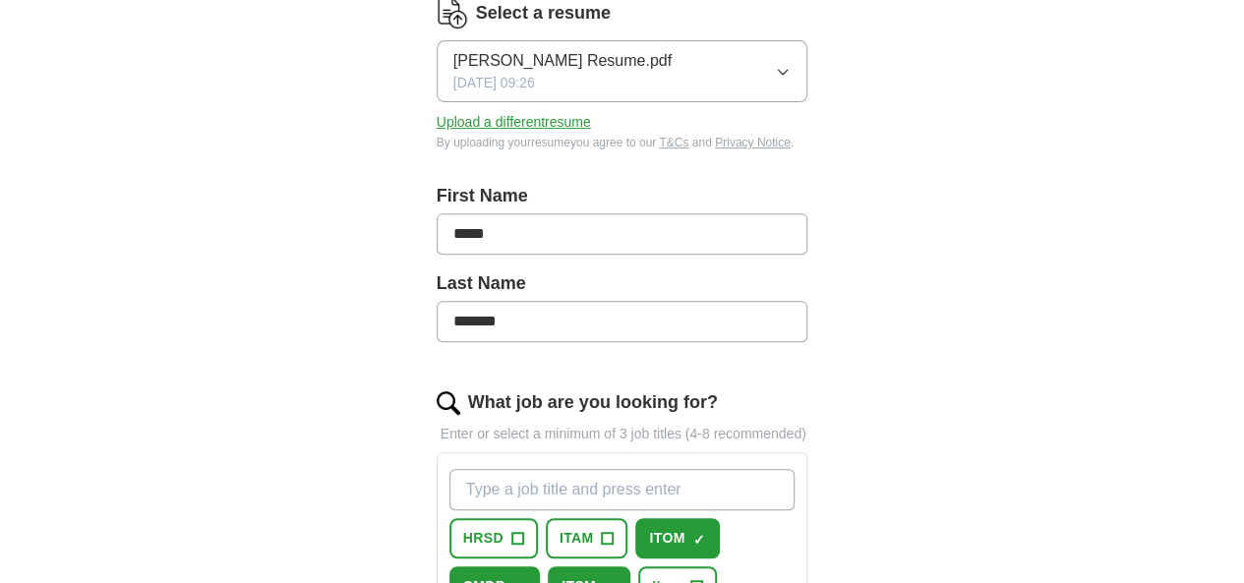
select select "**"
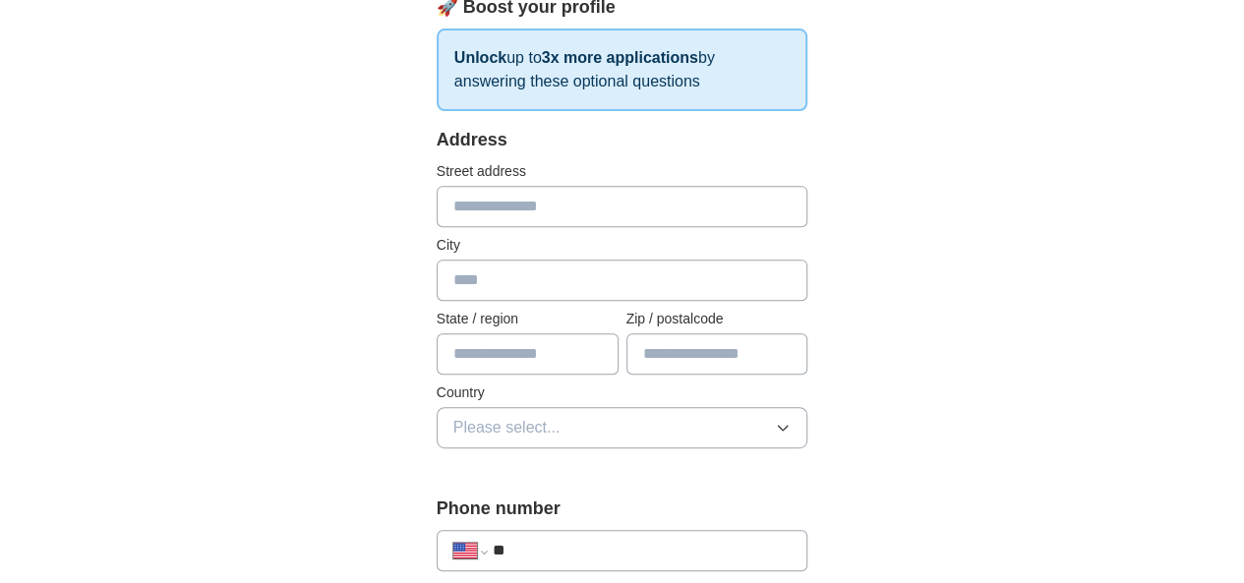
scroll to position [295, 0]
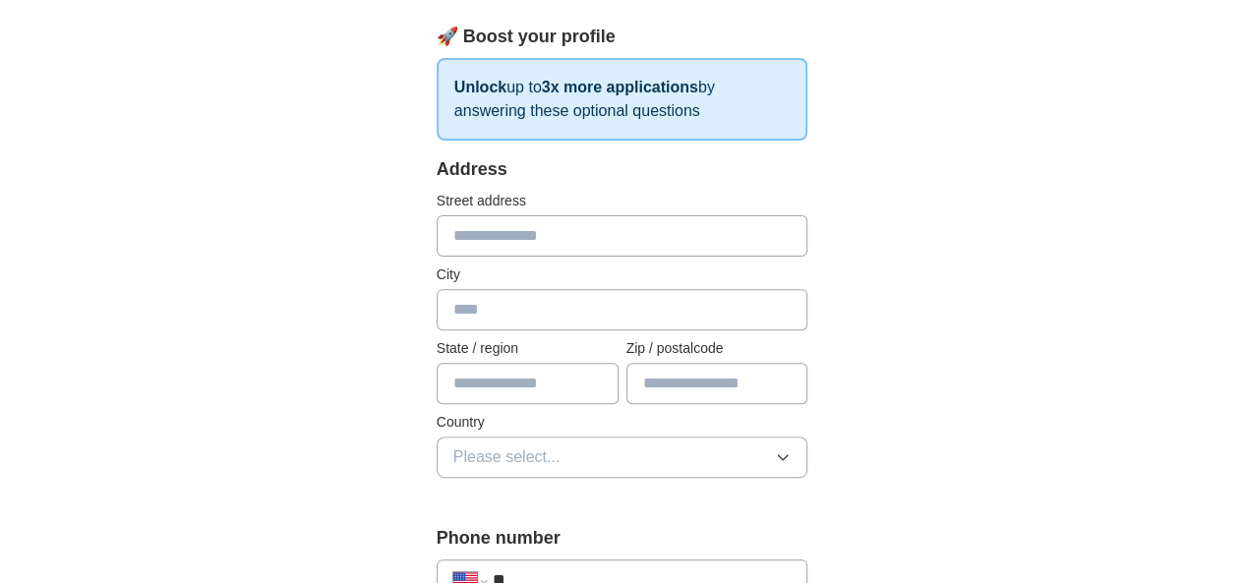
click at [582, 241] on input "text" at bounding box center [623, 235] width 372 height 41
click at [659, 236] on input "text" at bounding box center [623, 235] width 372 height 41
type input "**********"
type input "*********"
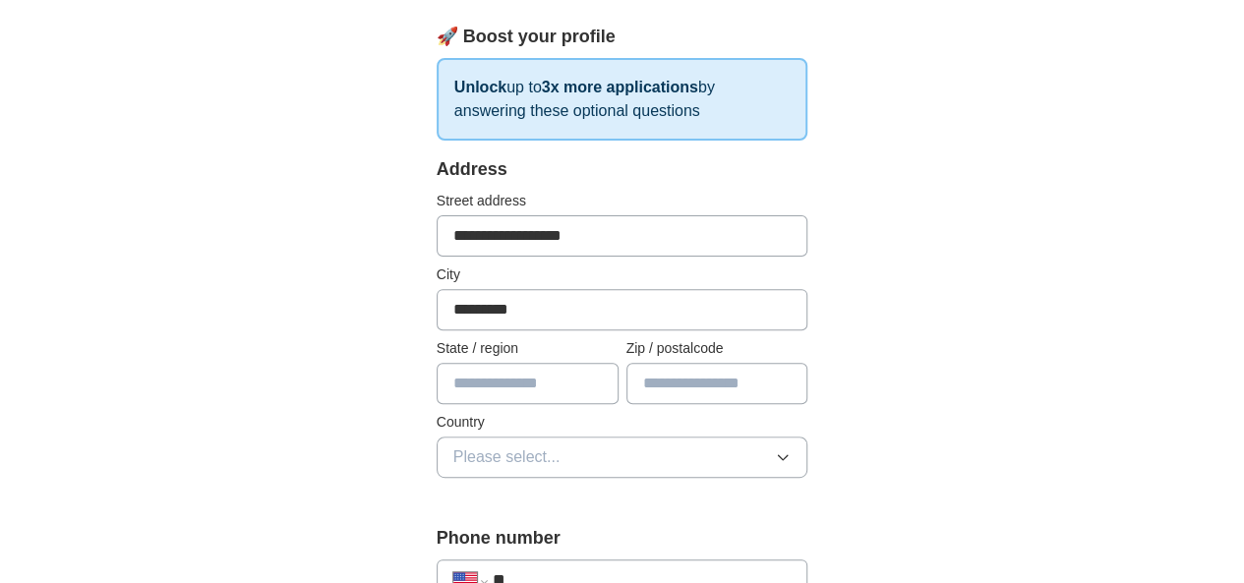
type input "**"
type input "*****"
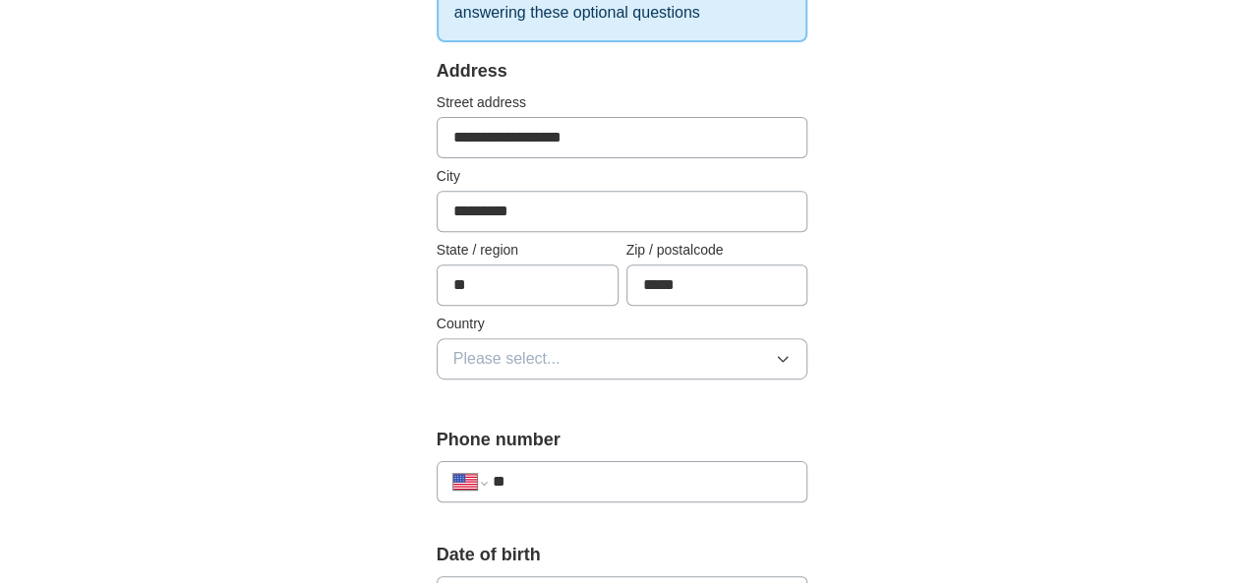
click at [545, 339] on button "Please select..." at bounding box center [623, 358] width 372 height 41
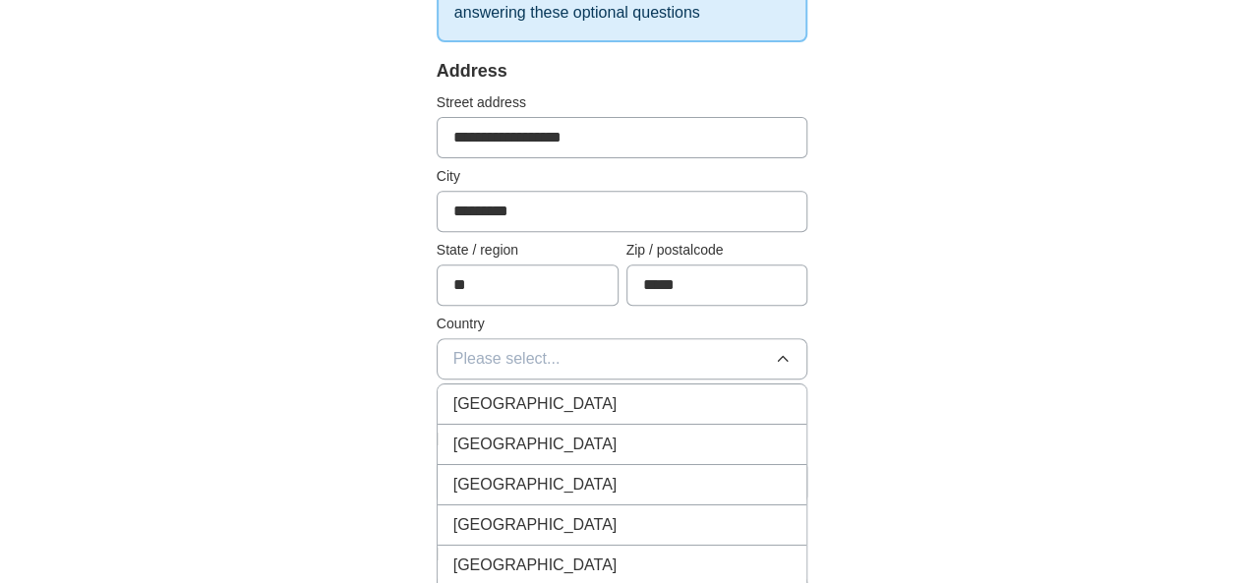
click at [453, 436] on span "[GEOGRAPHIC_DATA]" at bounding box center [535, 445] width 164 height 24
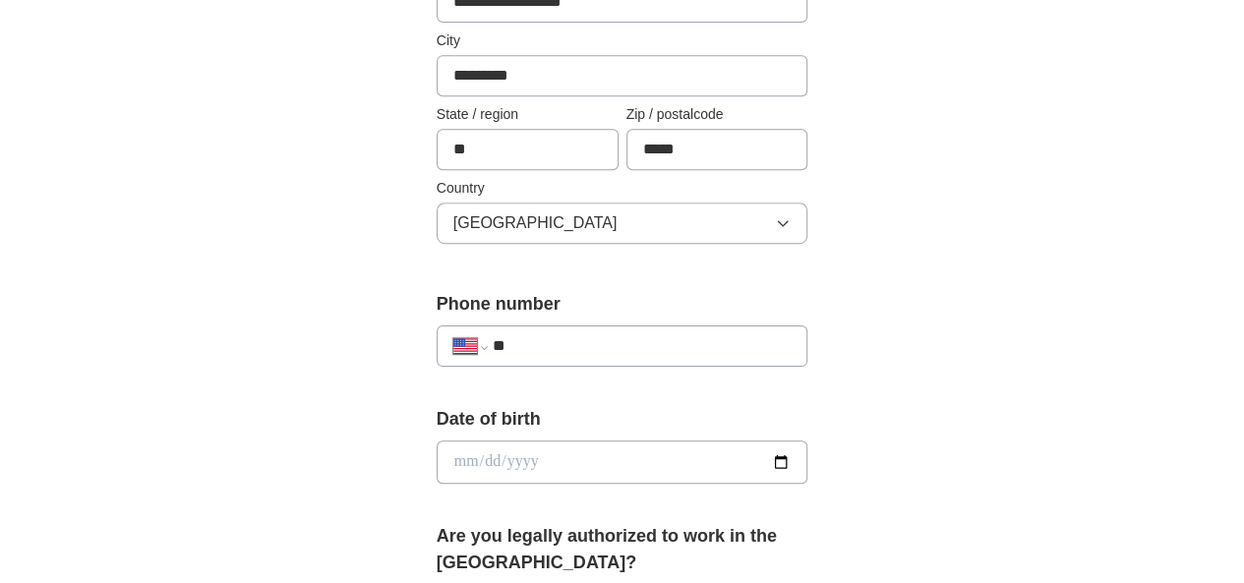
scroll to position [590, 0]
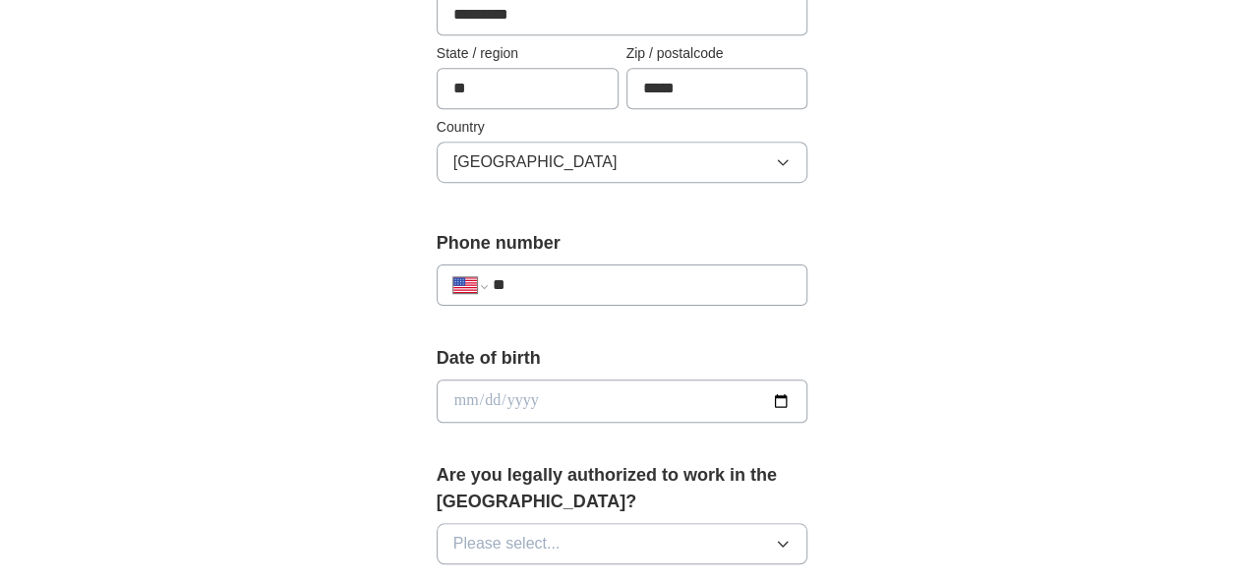
click at [579, 273] on input "**" at bounding box center [642, 285] width 299 height 24
click at [523, 373] on div "Date of birth" at bounding box center [623, 391] width 372 height 93
click at [525, 385] on input "date" at bounding box center [623, 401] width 372 height 43
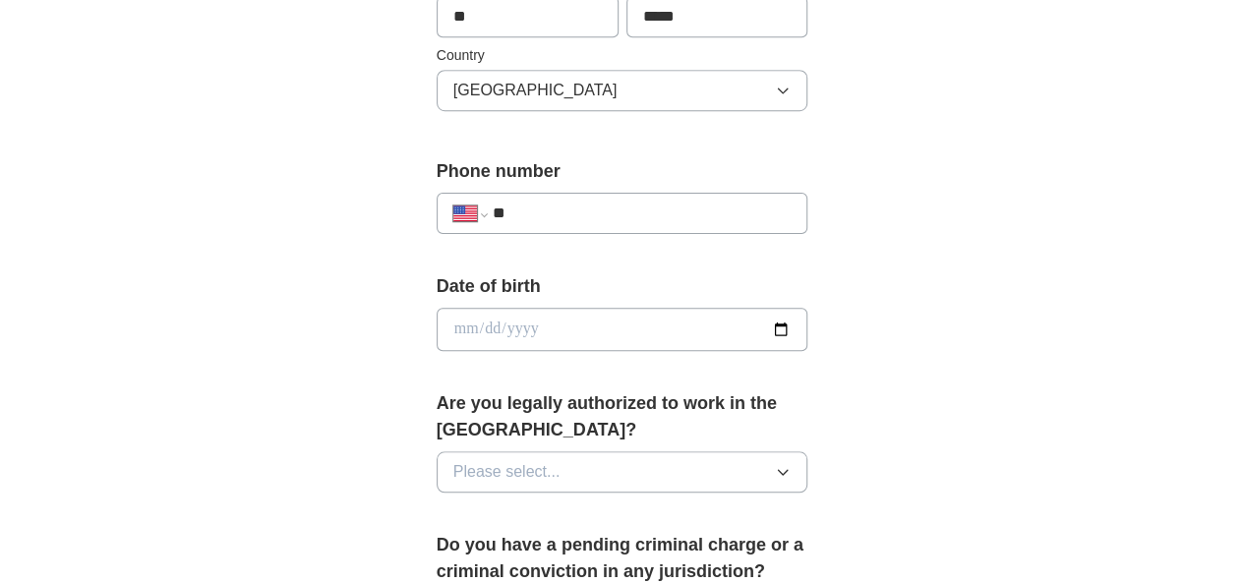
scroll to position [688, 0]
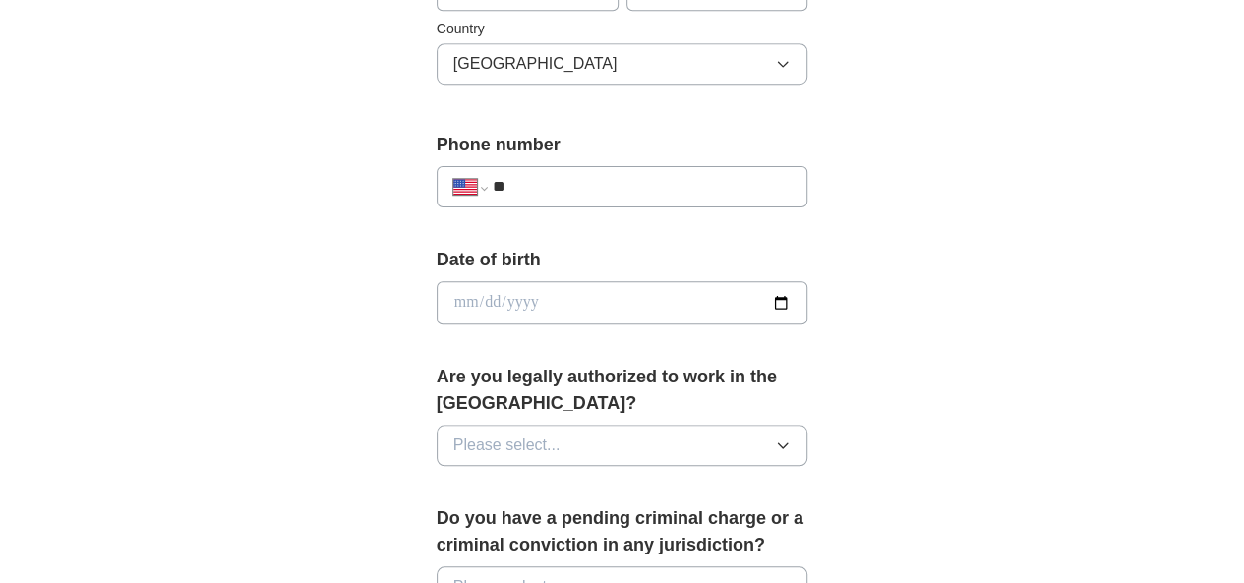
click at [808, 293] on input "date" at bounding box center [623, 302] width 372 height 43
click at [1054, 270] on div "**********" at bounding box center [622, 279] width 1007 height 1814
click at [725, 425] on button "Please select..." at bounding box center [623, 445] width 372 height 41
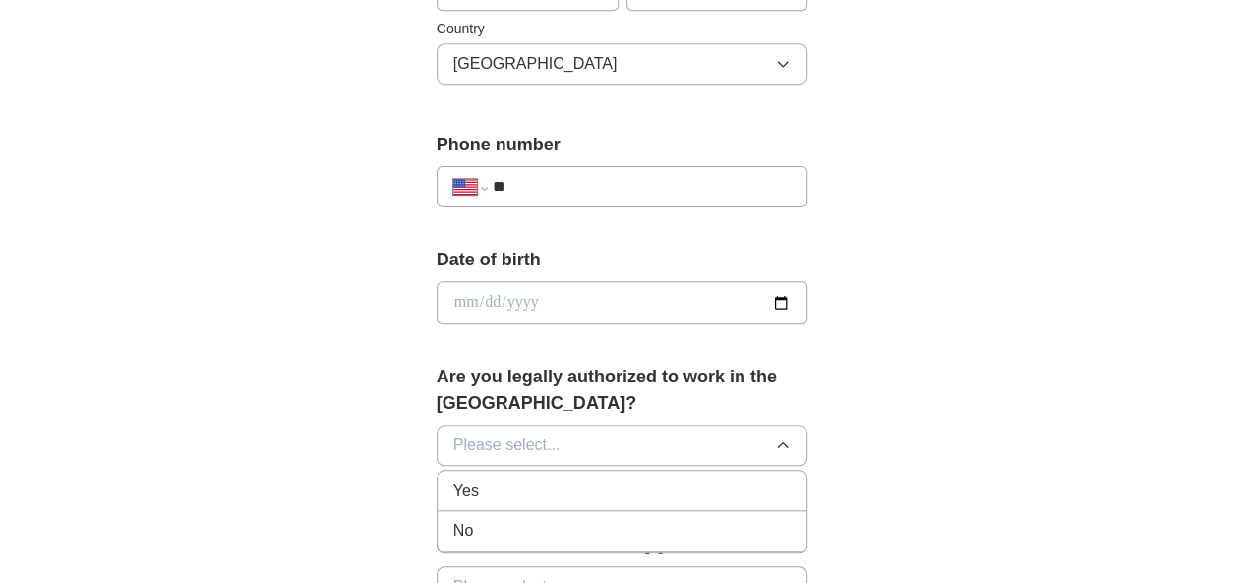
click at [564, 479] on div "Yes" at bounding box center [622, 491] width 338 height 24
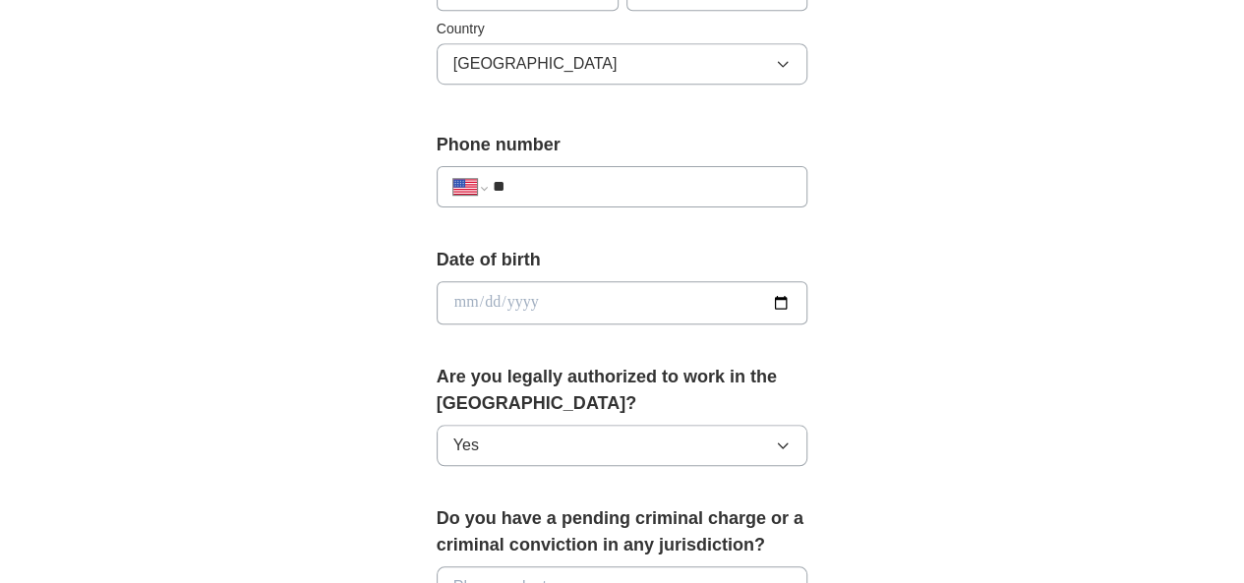
click at [621, 189] on input "**" at bounding box center [642, 187] width 299 height 24
paste input "**********"
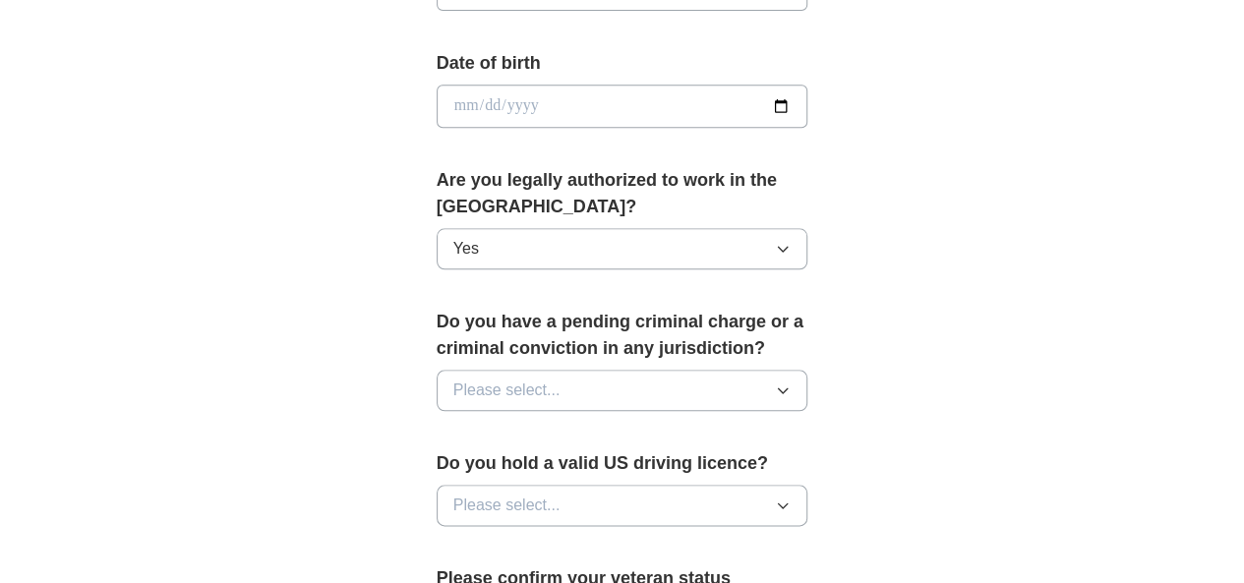
scroll to position [1082, 0]
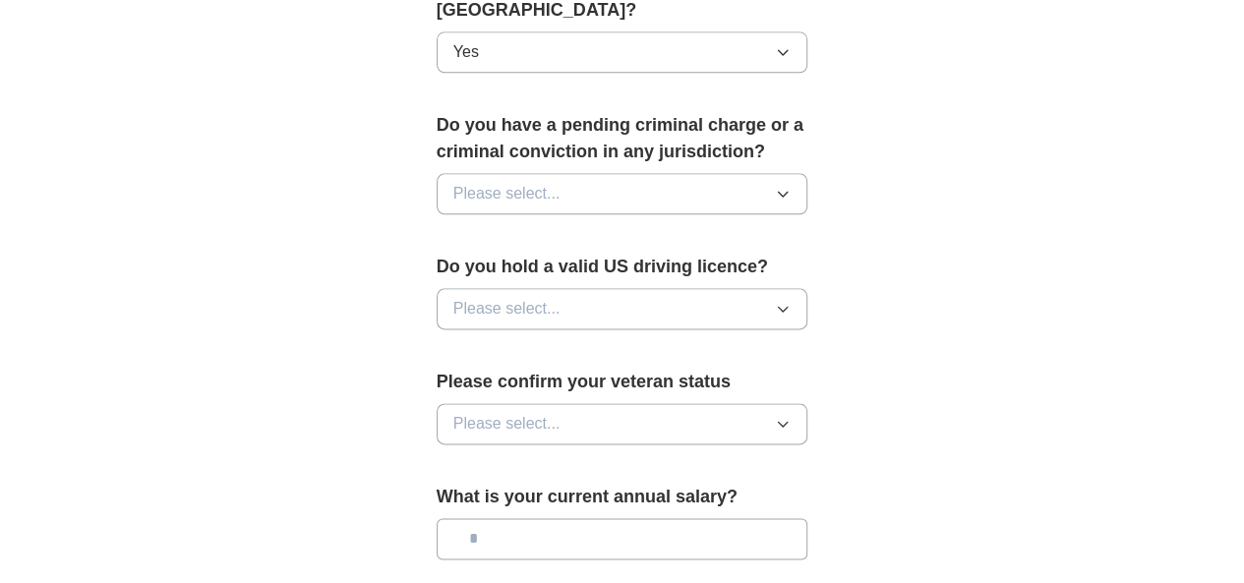
type input "**********"
click at [542, 173] on button "Please select..." at bounding box center [623, 193] width 372 height 41
click at [446, 260] on li "No" at bounding box center [623, 280] width 370 height 40
click at [482, 297] on span "Please select..." at bounding box center [506, 309] width 107 height 24
click at [466, 342] on div "Yes" at bounding box center [622, 354] width 338 height 24
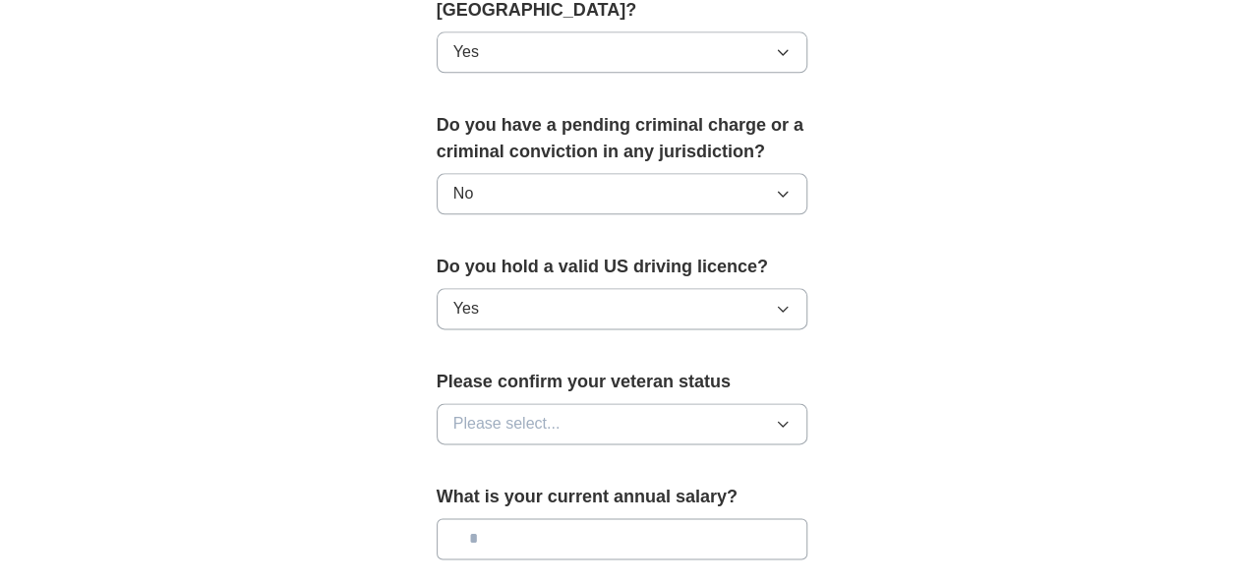
click at [500, 412] on span "Please select..." at bounding box center [506, 424] width 107 height 24
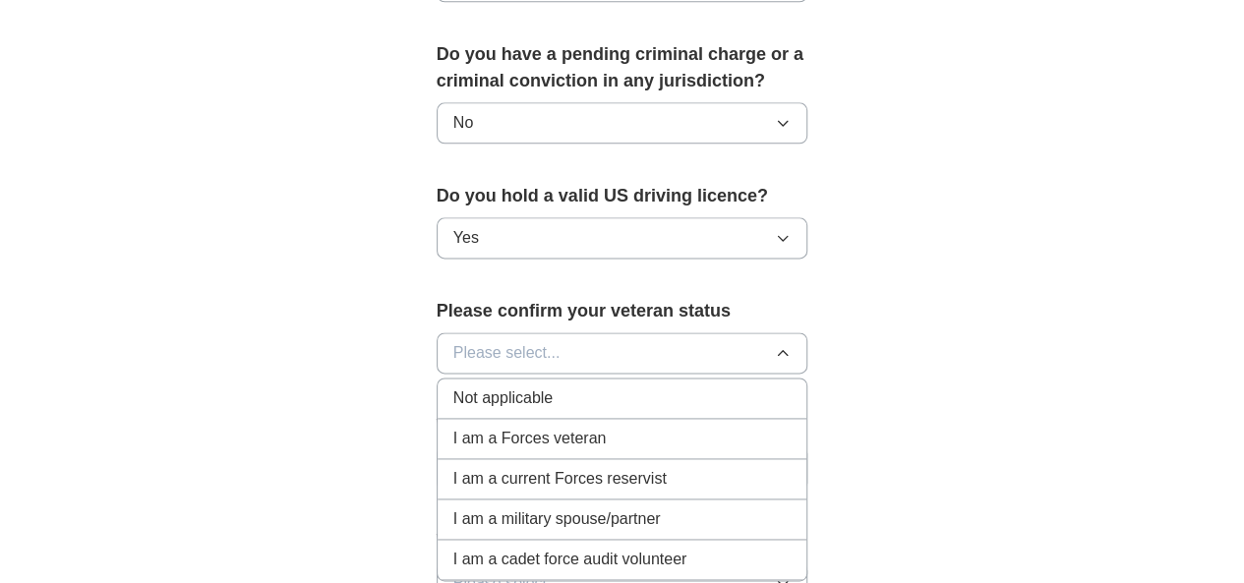
scroll to position [1180, 0]
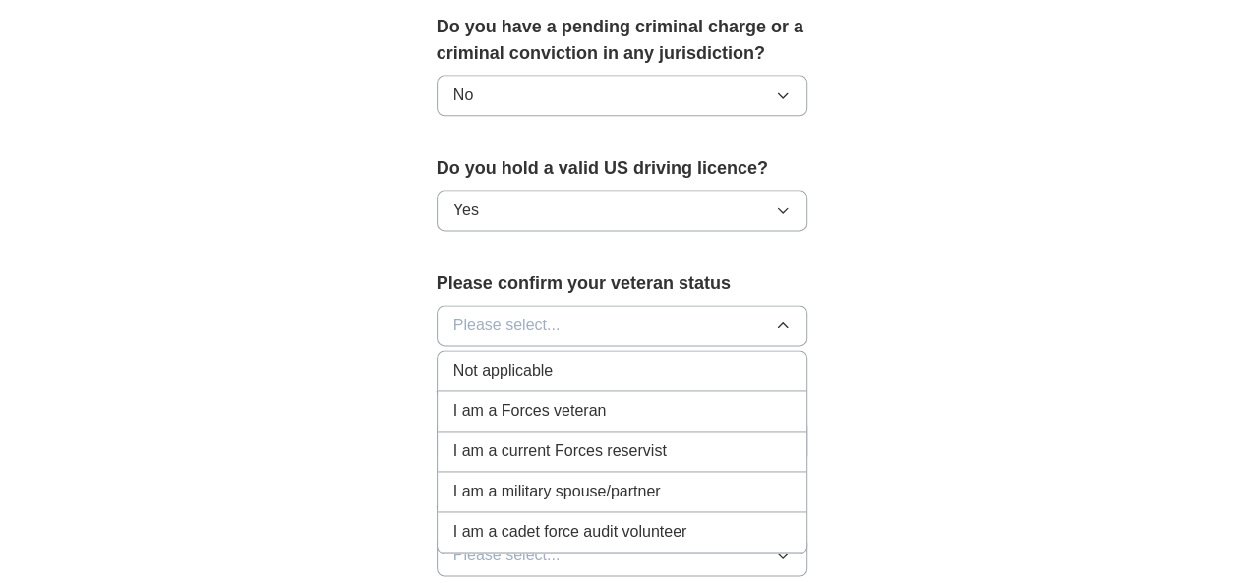
click at [529, 359] on div "Not applicable" at bounding box center [622, 371] width 338 height 24
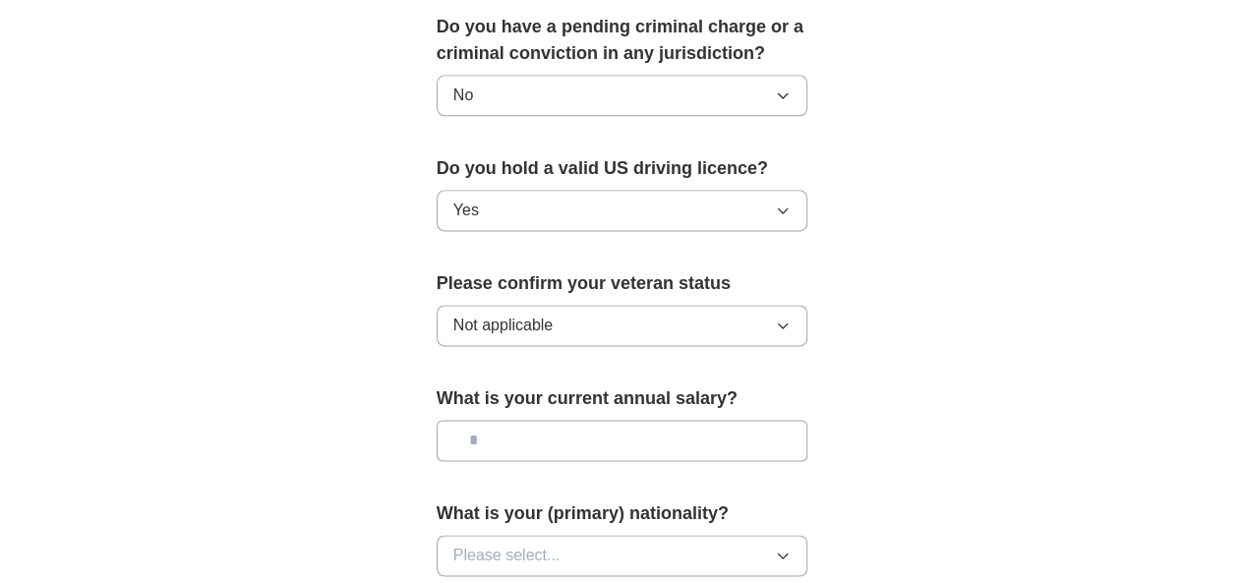
click at [507, 420] on input "text" at bounding box center [623, 440] width 372 height 41
type input "********"
click at [523, 535] on button "Please select..." at bounding box center [623, 555] width 372 height 41
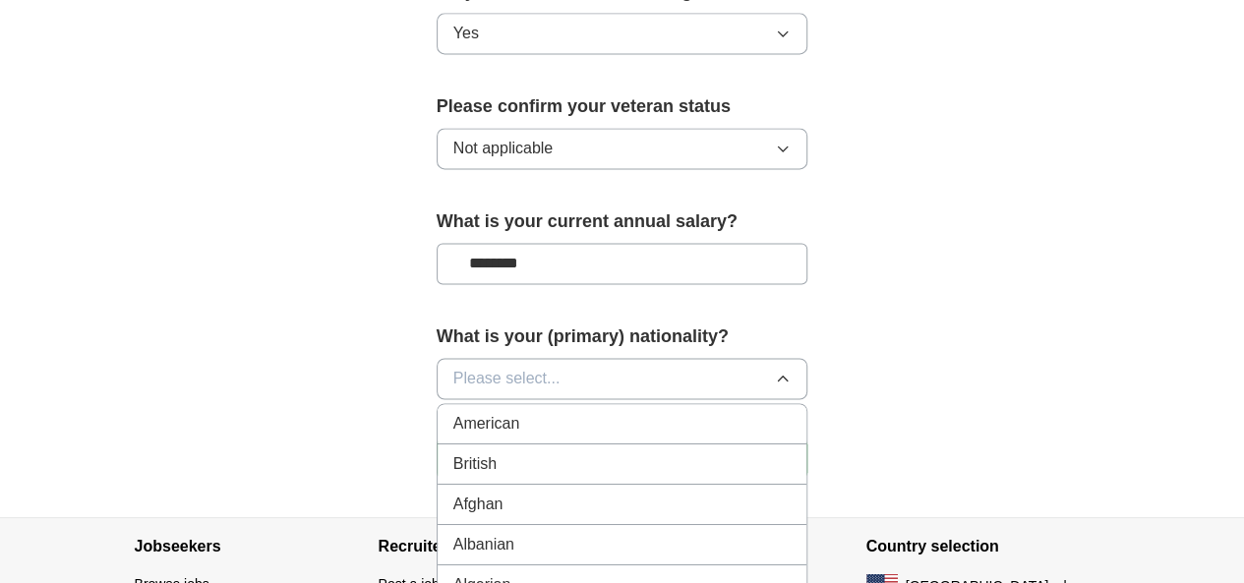
scroll to position [1377, 0]
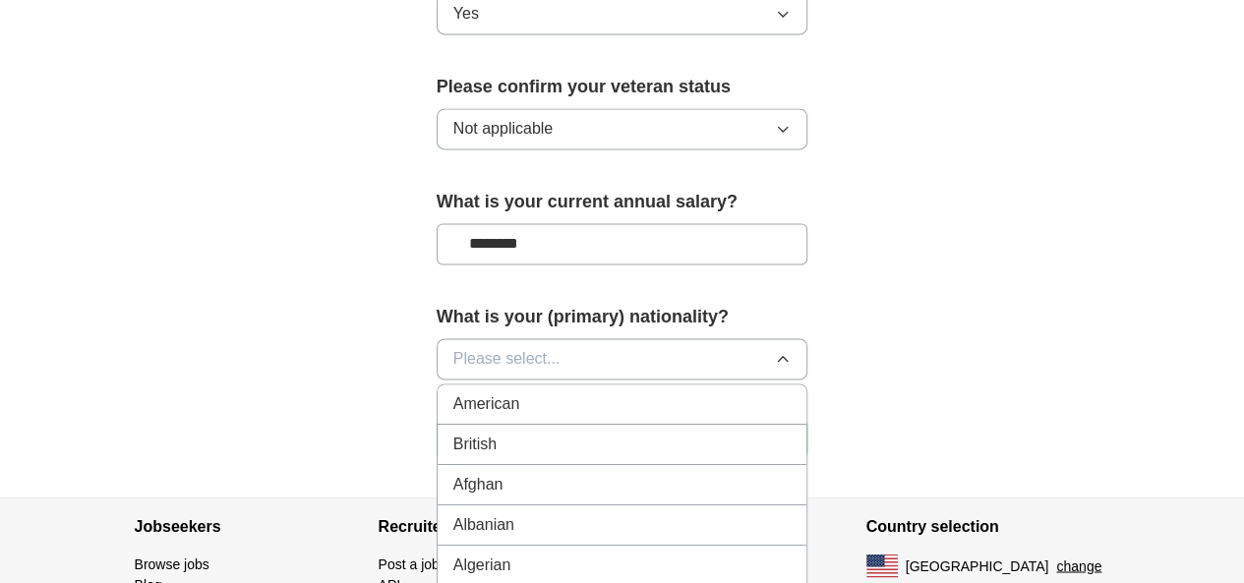
click at [594, 338] on button "Please select..." at bounding box center [623, 358] width 372 height 41
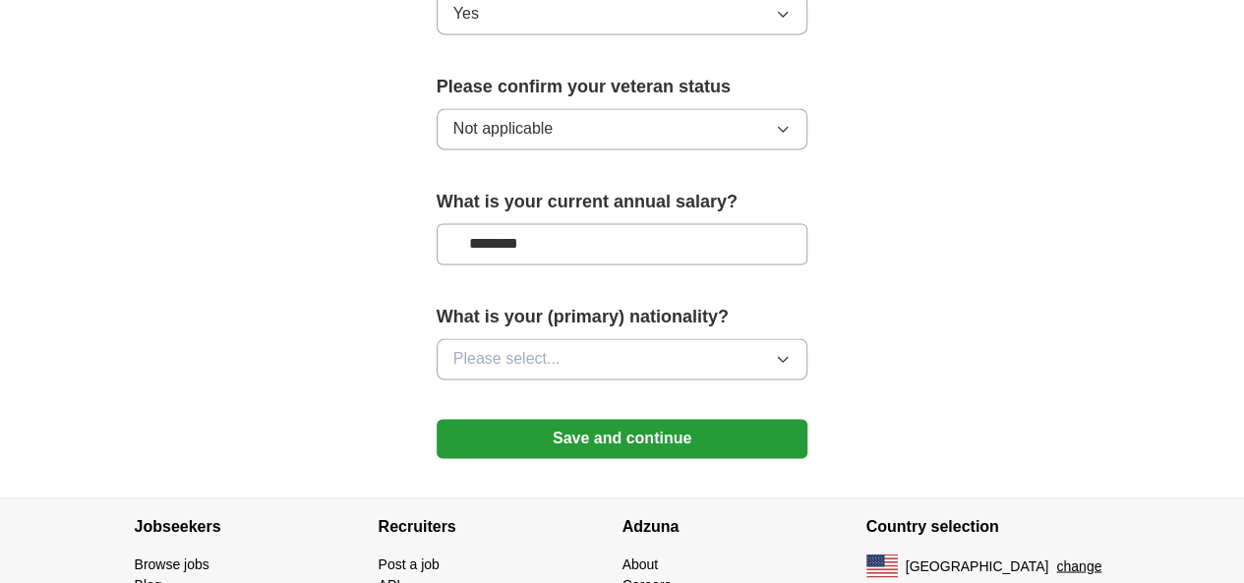
click at [592, 338] on button "Please select..." at bounding box center [623, 358] width 372 height 41
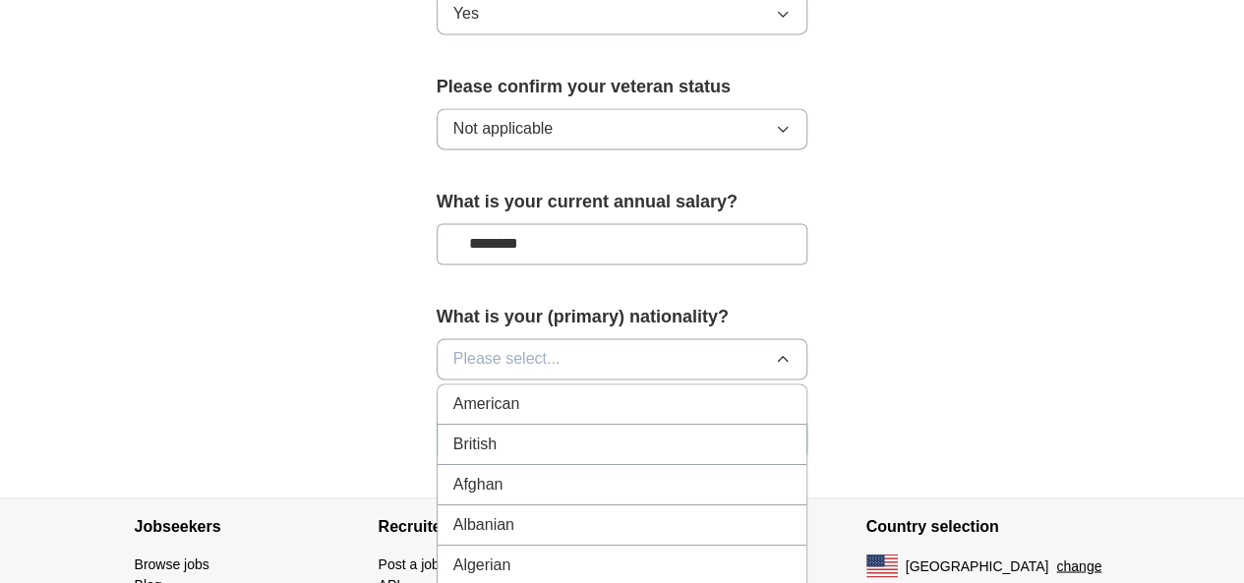
click at [609, 338] on button "Please select..." at bounding box center [623, 358] width 372 height 41
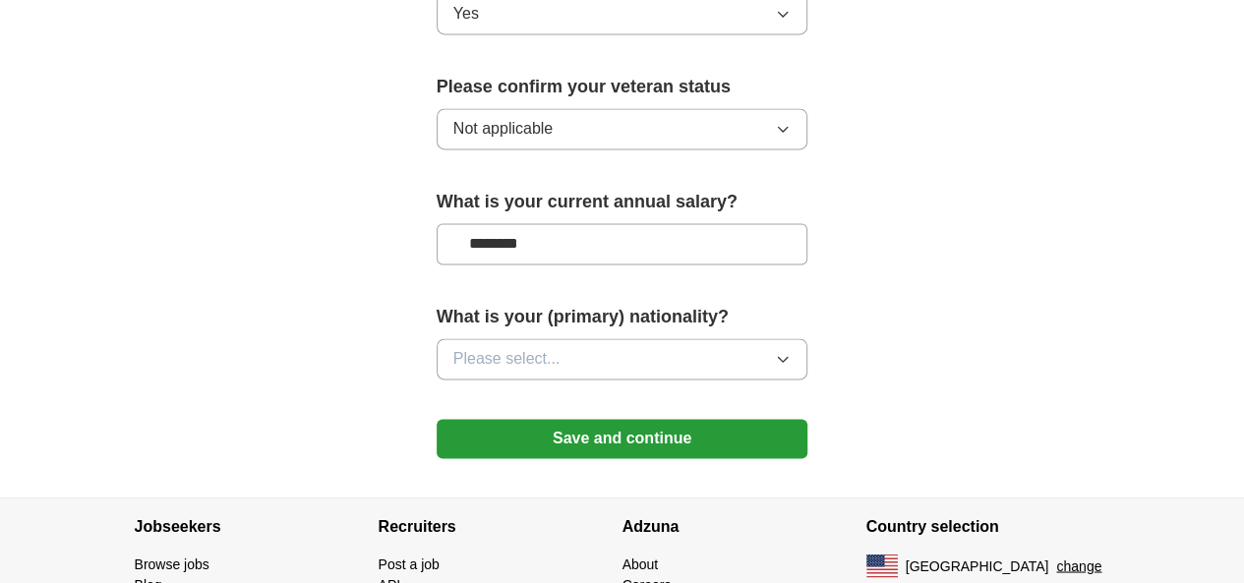
click at [609, 338] on button "Please select..." at bounding box center [623, 358] width 372 height 41
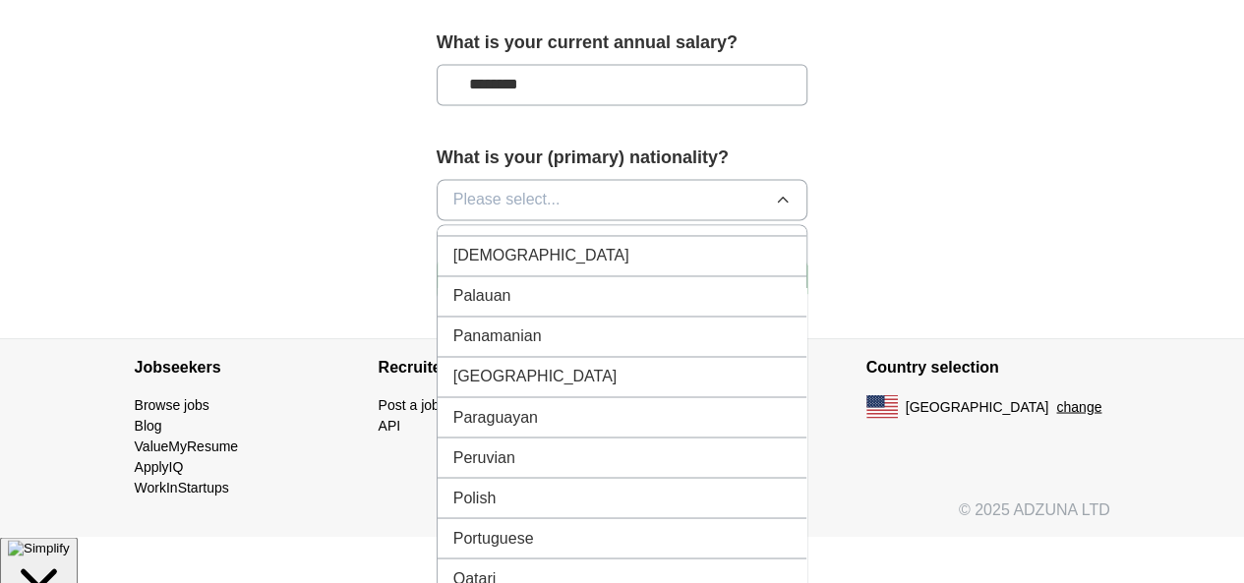
scroll to position [5311, 0]
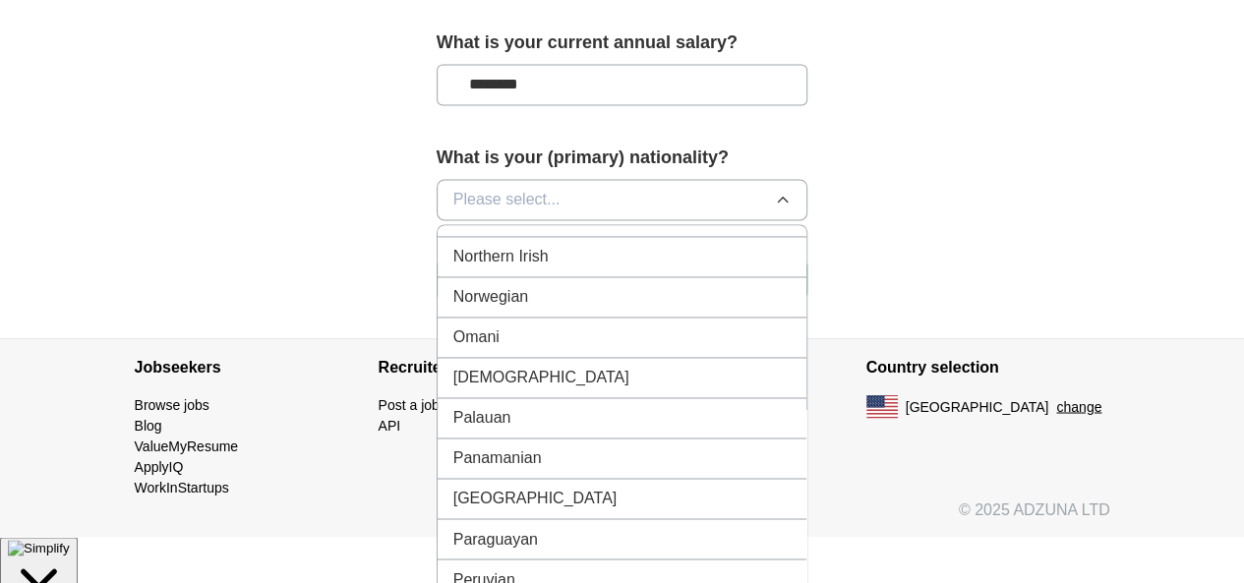
click at [521, 358] on li "[DEMOGRAPHIC_DATA]" at bounding box center [623, 378] width 370 height 40
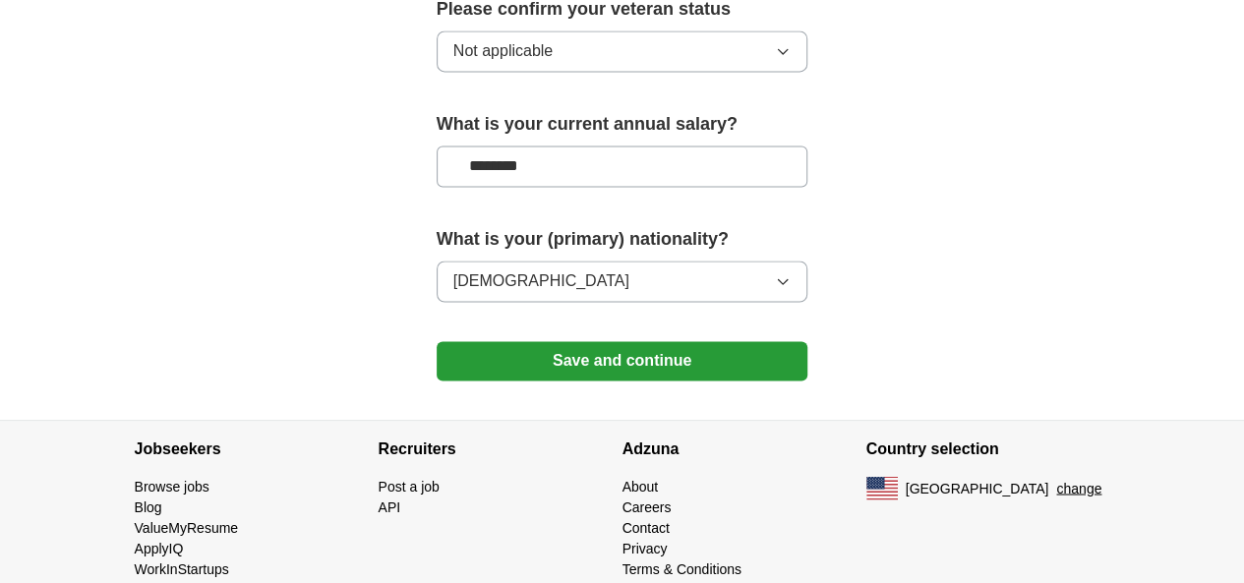
click at [651, 341] on button "Save and continue" at bounding box center [623, 360] width 372 height 39
